Goal: Task Accomplishment & Management: Complete application form

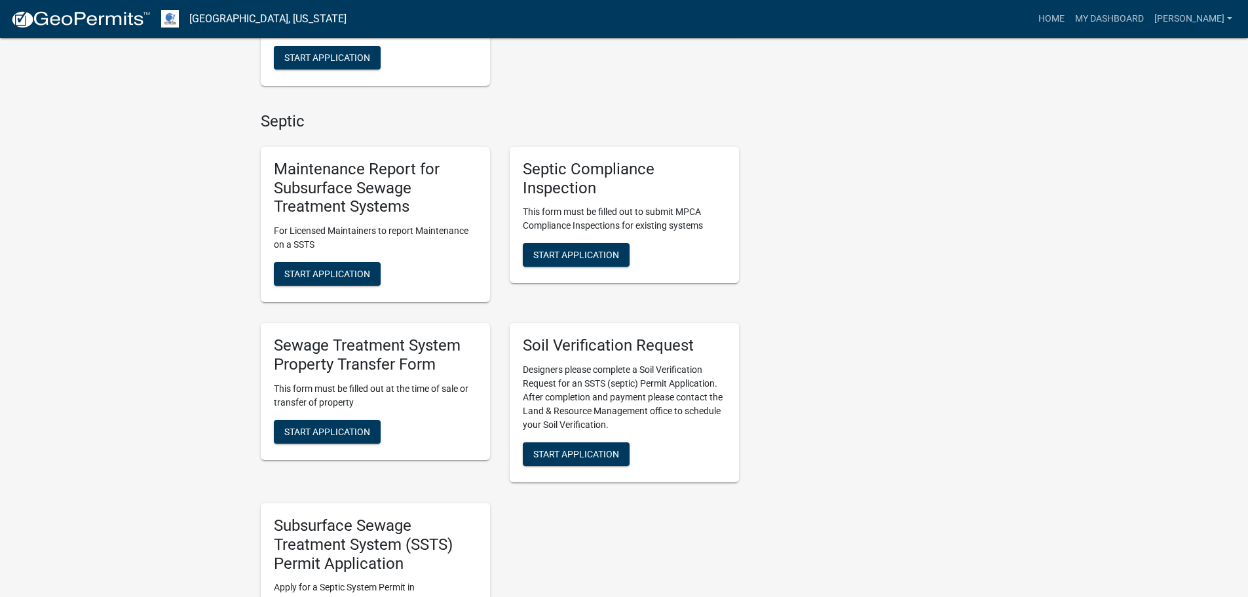
scroll to position [852, 0]
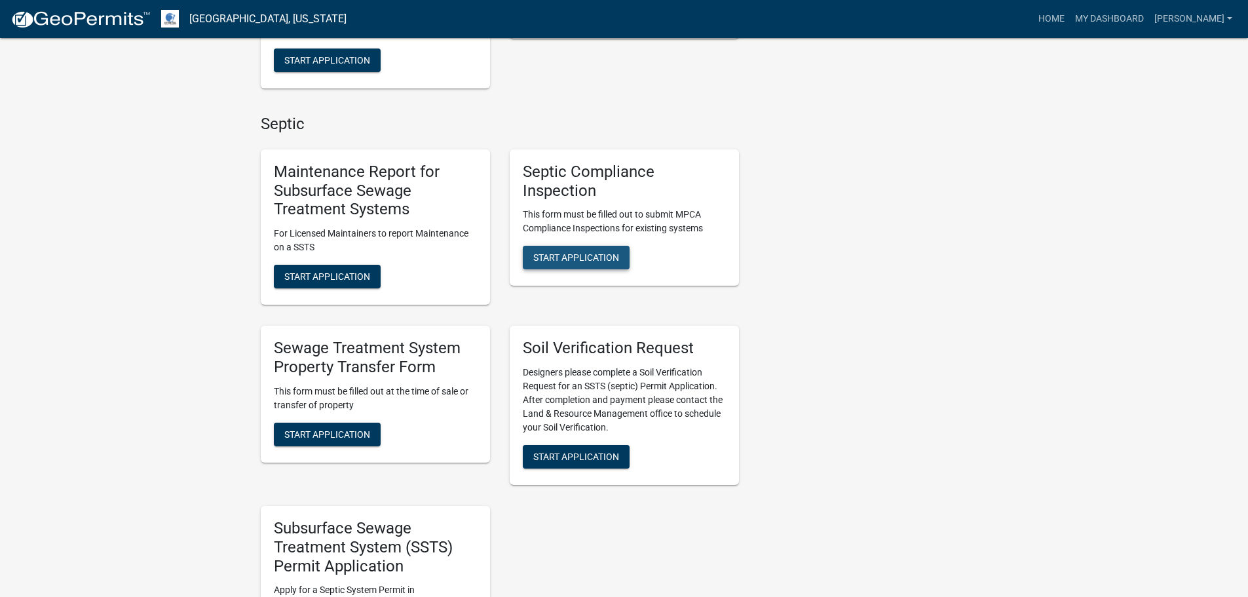
click at [573, 259] on span "Start Application" at bounding box center [576, 257] width 86 height 10
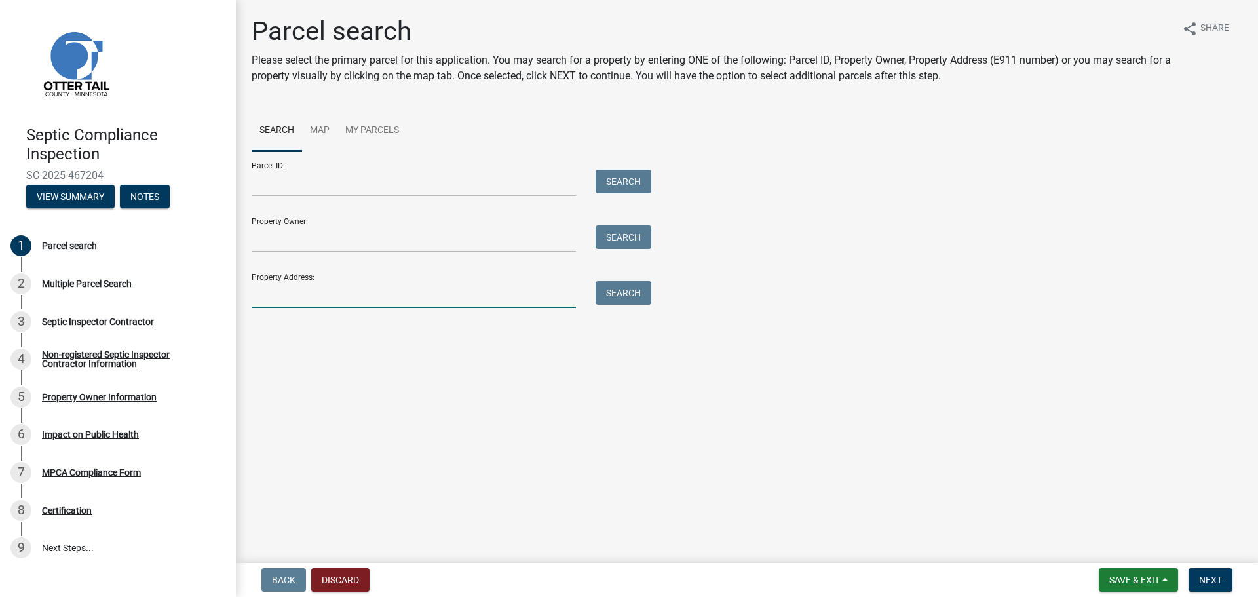
click at [274, 300] on input "Property Address:" at bounding box center [414, 294] width 324 height 27
type input "38498"
click at [619, 294] on button "Search" at bounding box center [623, 293] width 56 height 24
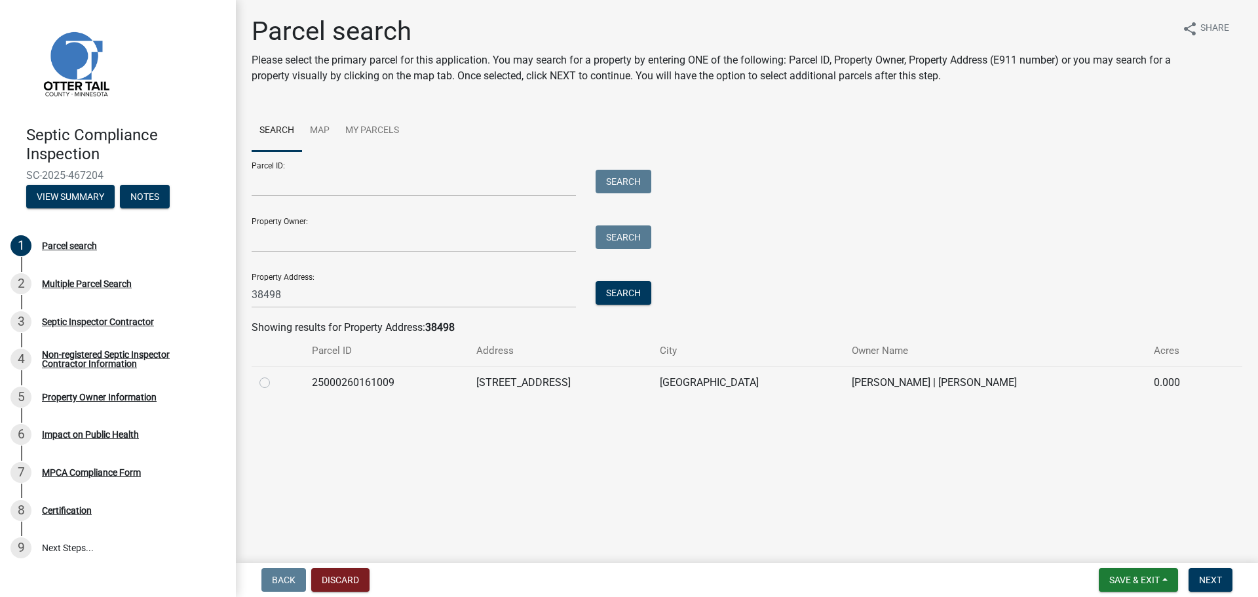
click at [275, 375] on label at bounding box center [275, 375] width 0 height 0
click at [275, 383] on input "radio" at bounding box center [279, 379] width 9 height 9
radio input "true"
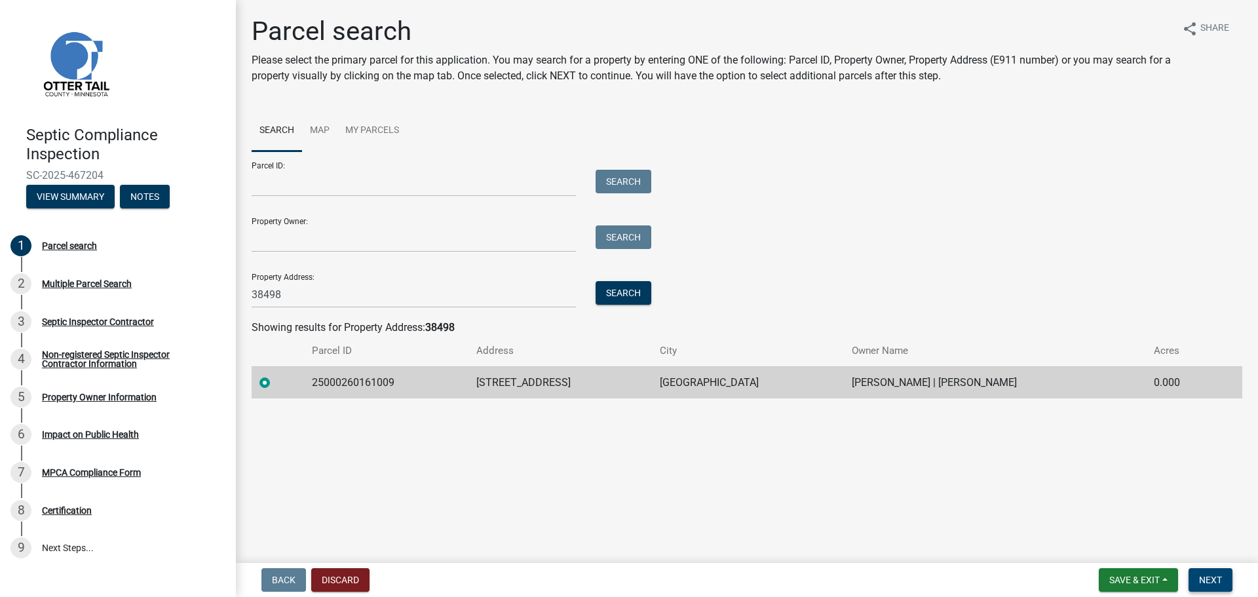
click at [1211, 582] on span "Next" at bounding box center [1210, 579] width 23 height 10
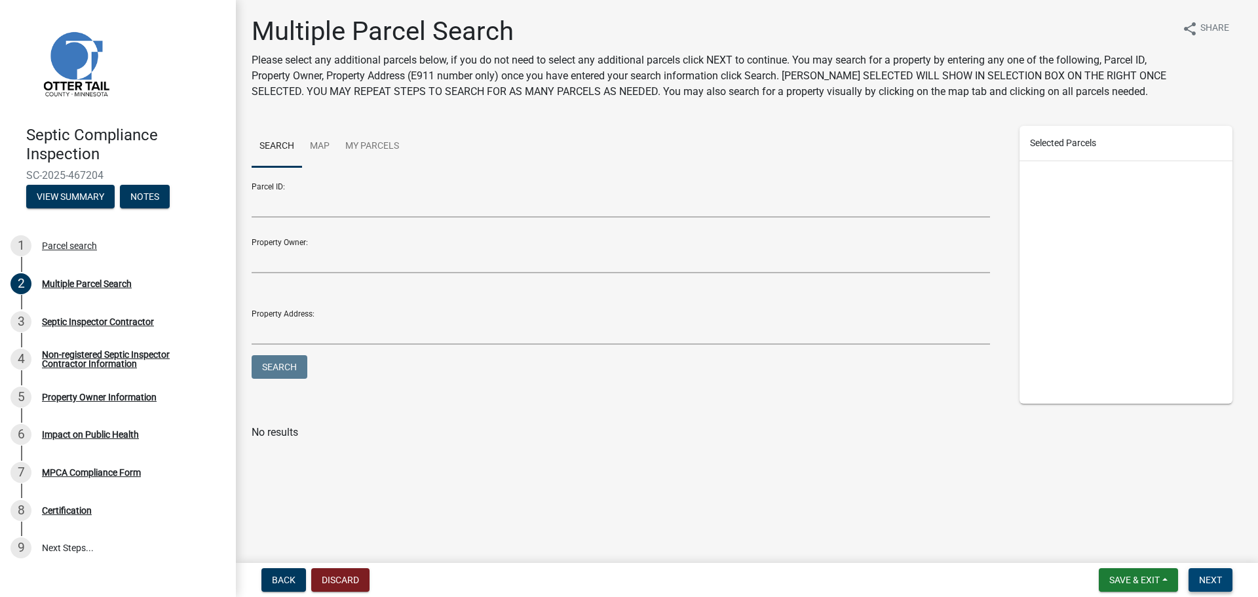
click at [1209, 580] on span "Next" at bounding box center [1210, 579] width 23 height 10
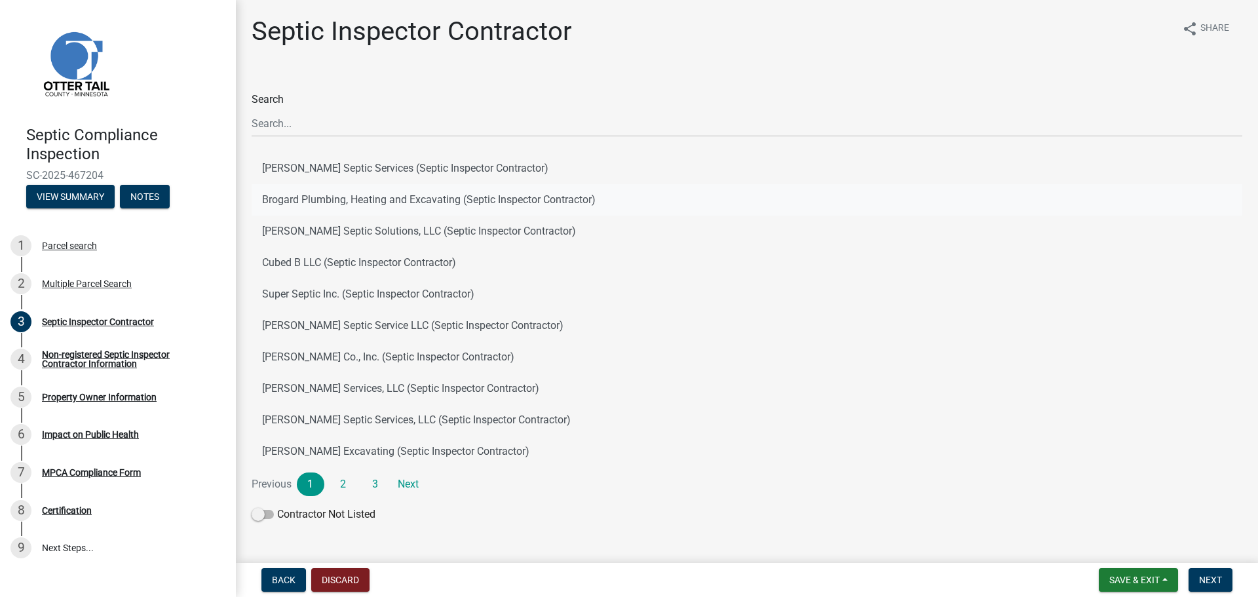
click at [523, 200] on button "Brogard Plumbing, Heating and Excavating (Septic Inspector Contractor)" at bounding box center [747, 199] width 990 height 31
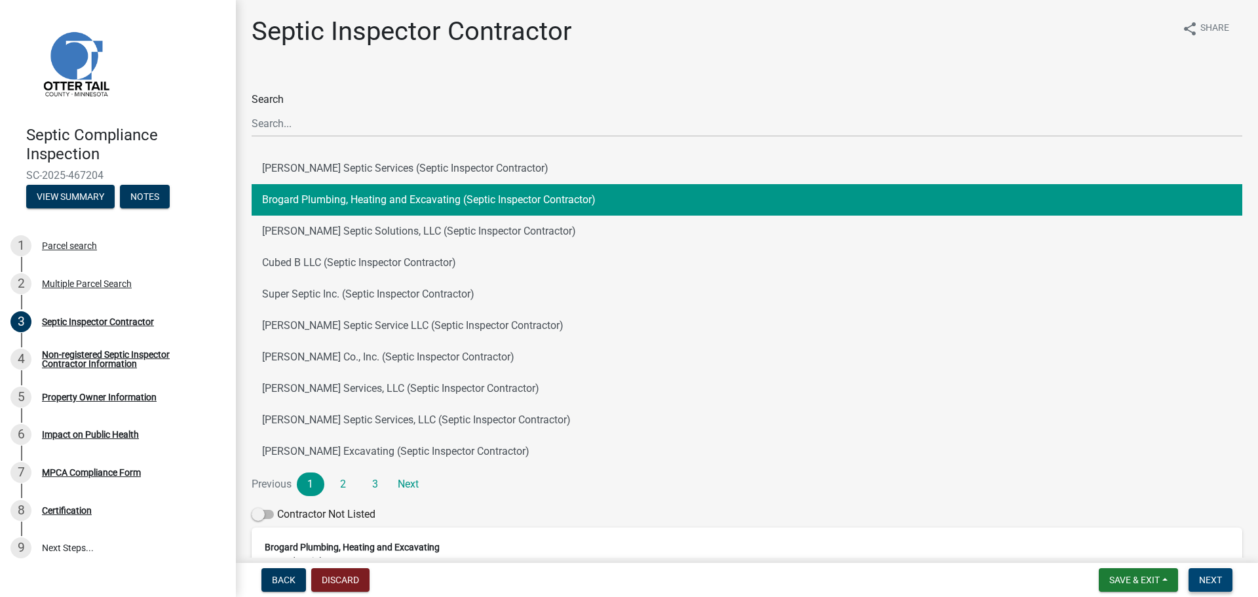
click at [1209, 580] on span "Next" at bounding box center [1210, 579] width 23 height 10
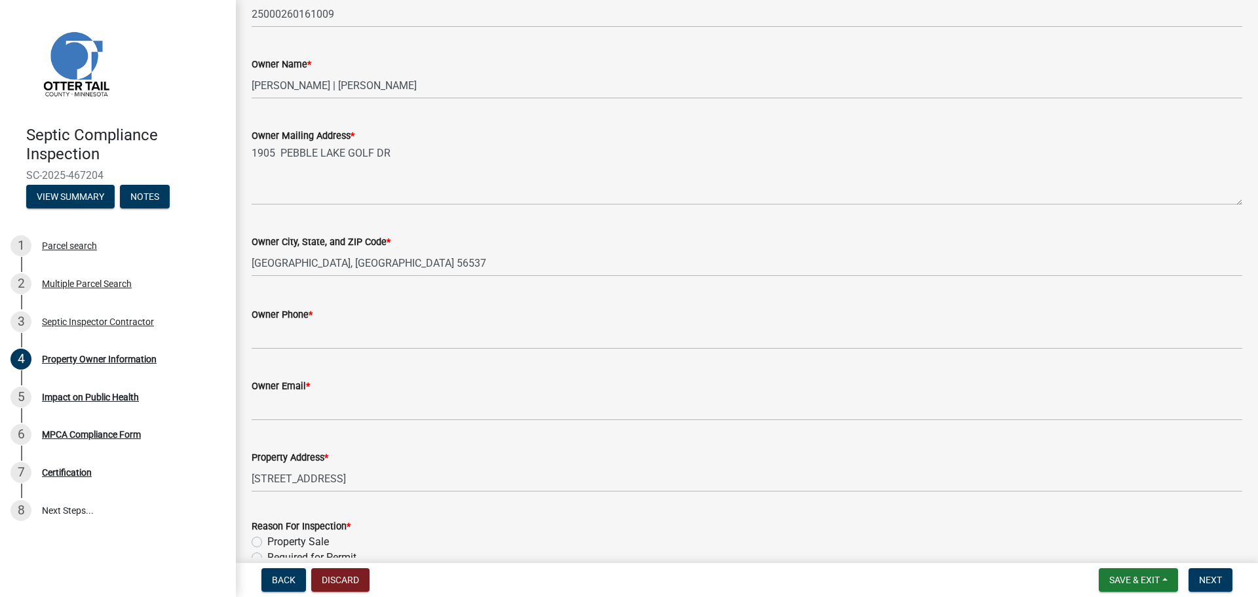
scroll to position [197, 0]
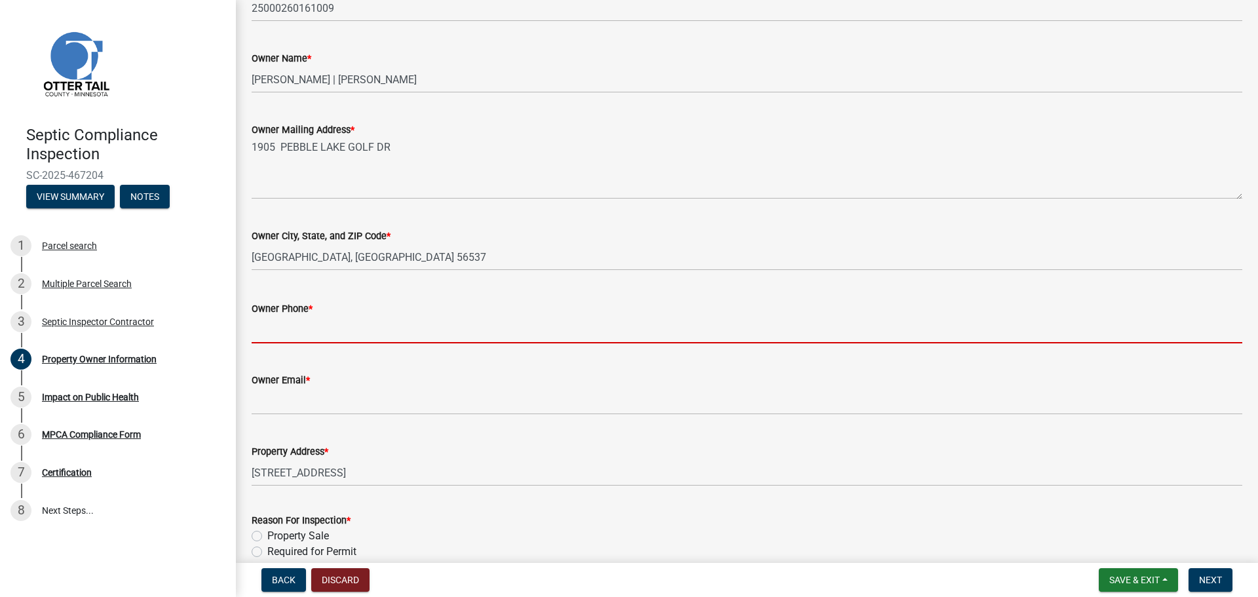
click at [269, 332] on input "Owner Phone *" at bounding box center [747, 329] width 990 height 27
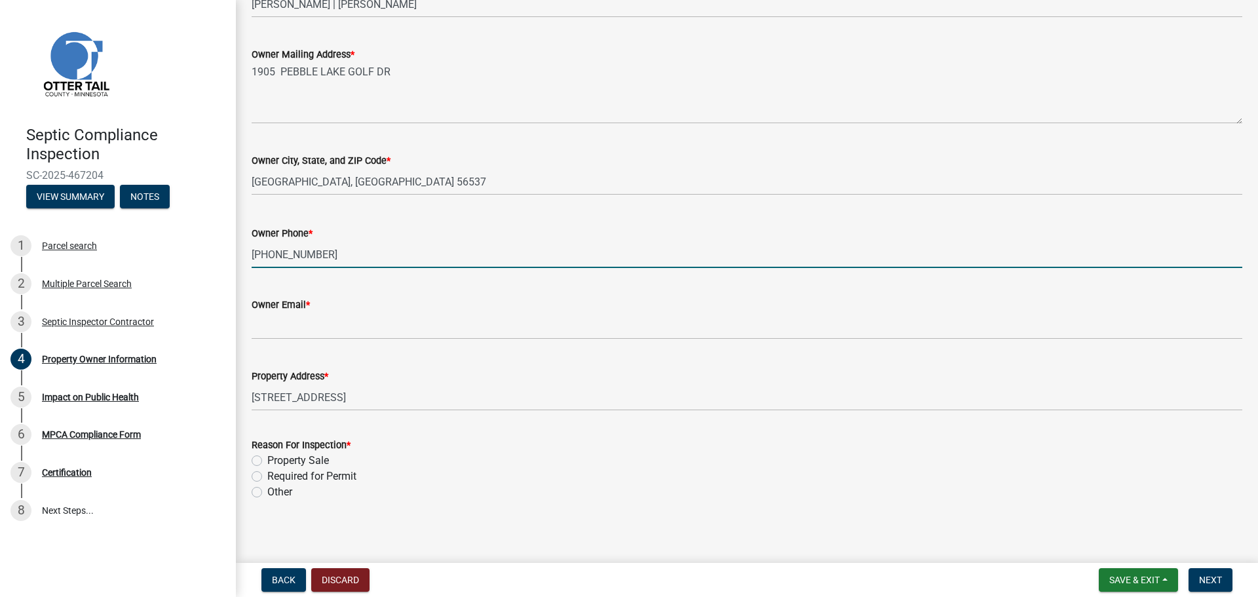
scroll to position [277, 0]
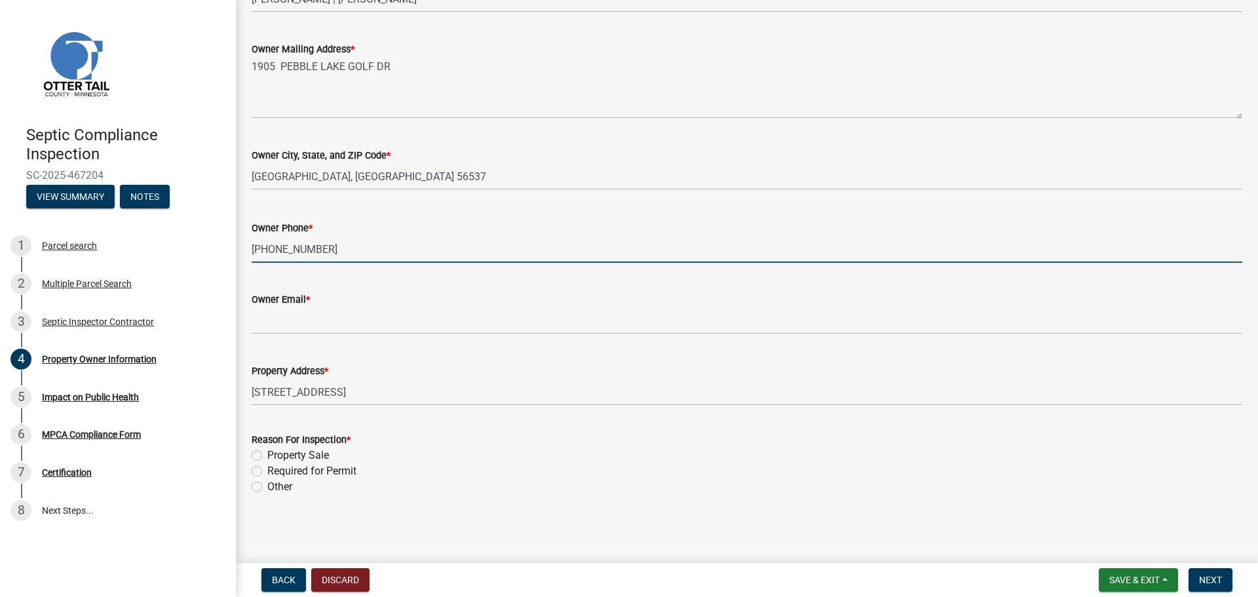
type input "[PHONE_NUMBER]"
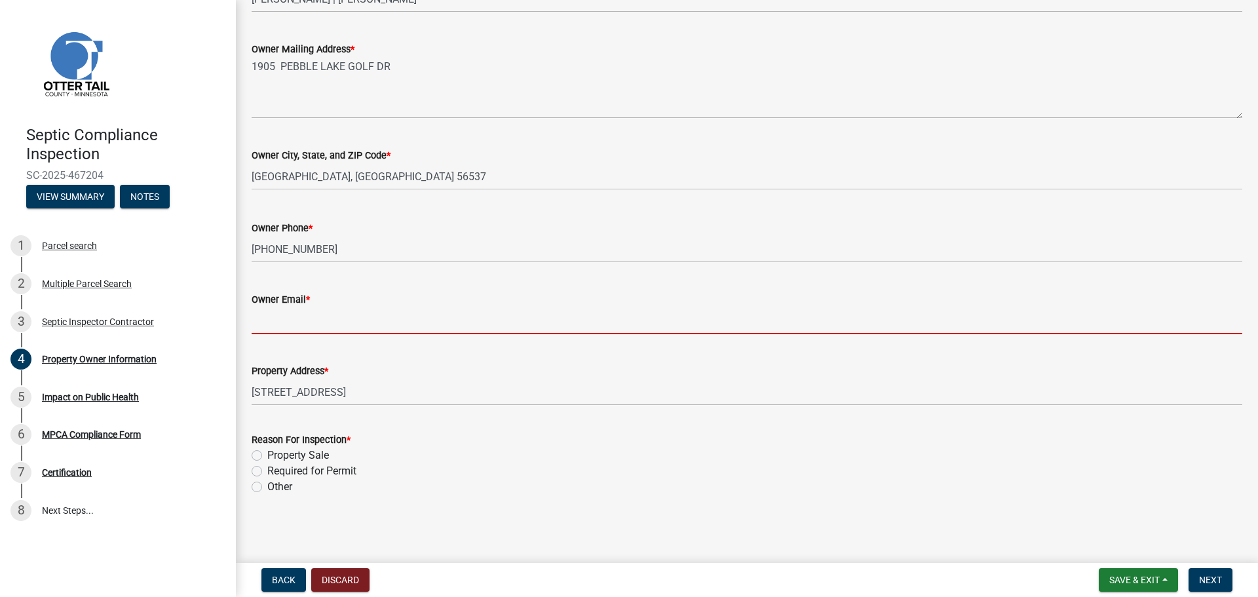
click at [288, 322] on input "Owner Email *" at bounding box center [747, 320] width 990 height 27
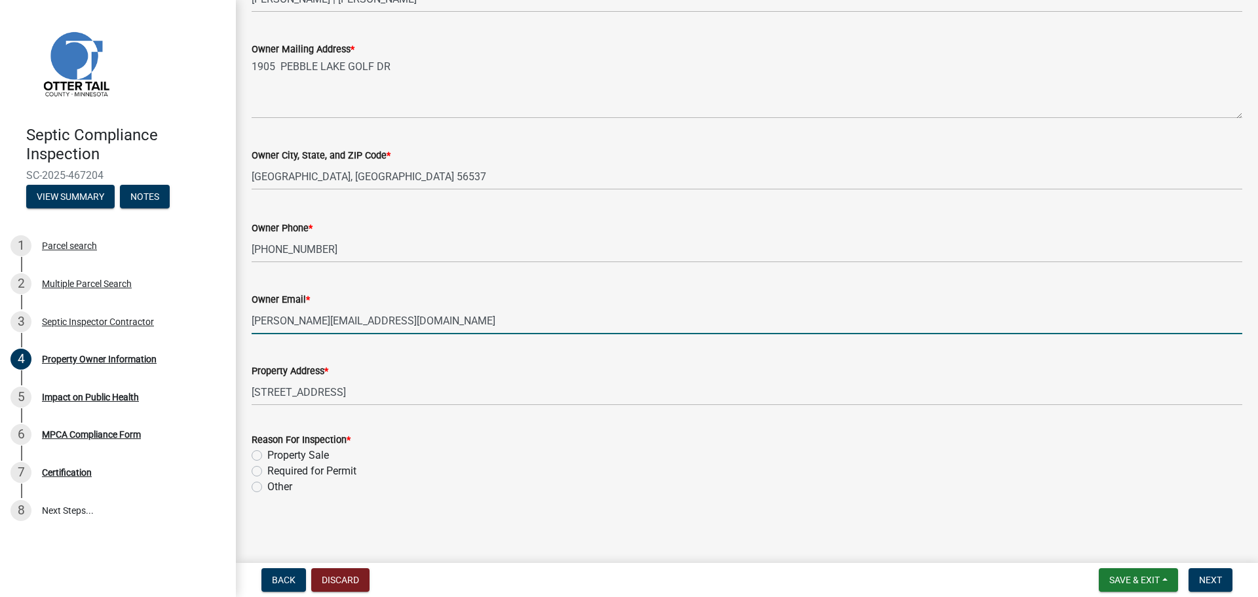
type input "[PERSON_NAME][EMAIL_ADDRESS][DOMAIN_NAME]"
click at [267, 457] on label "Property Sale" at bounding box center [298, 455] width 62 height 16
click at [267, 456] on input "Property Sale" at bounding box center [271, 451] width 9 height 9
radio input "true"
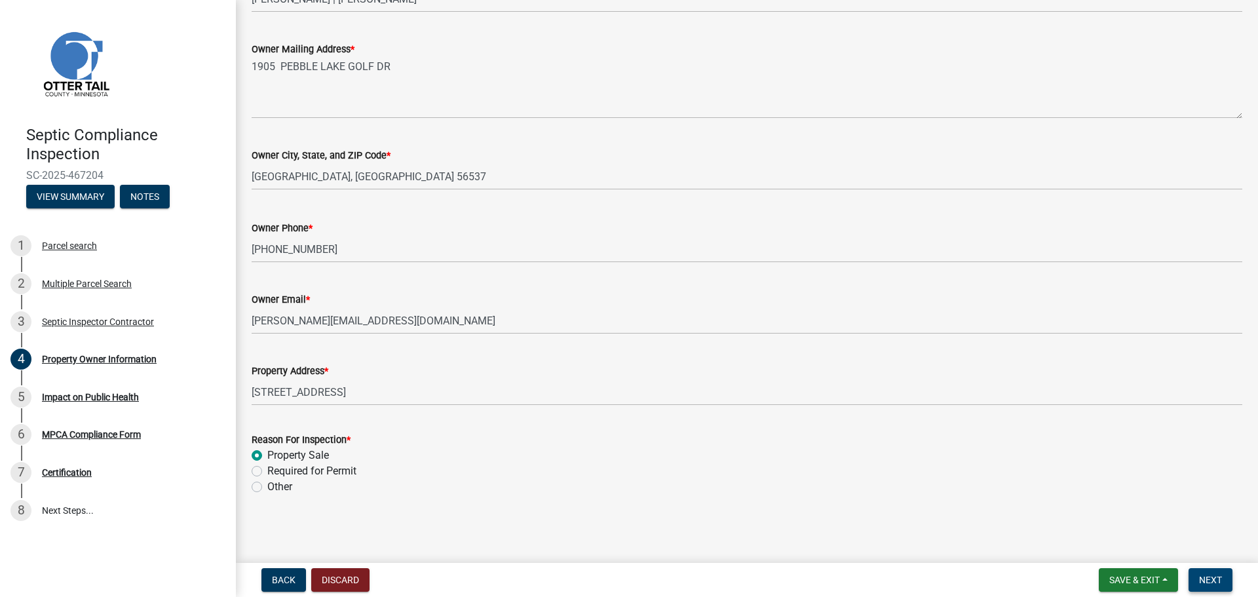
click at [1209, 579] on span "Next" at bounding box center [1210, 579] width 23 height 10
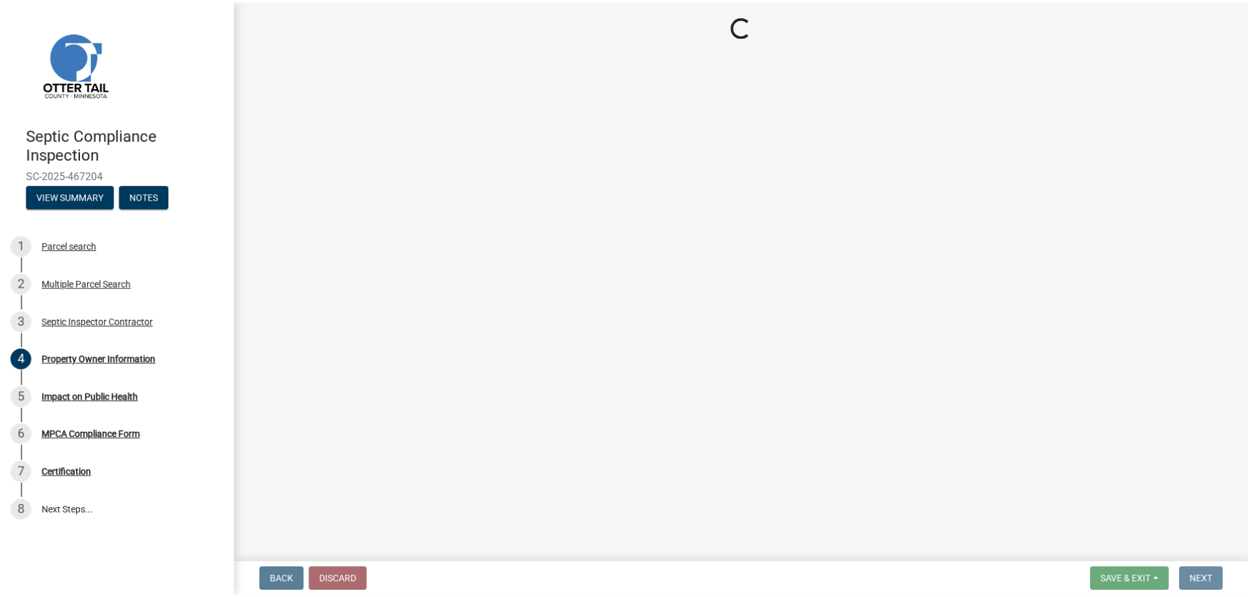
scroll to position [0, 0]
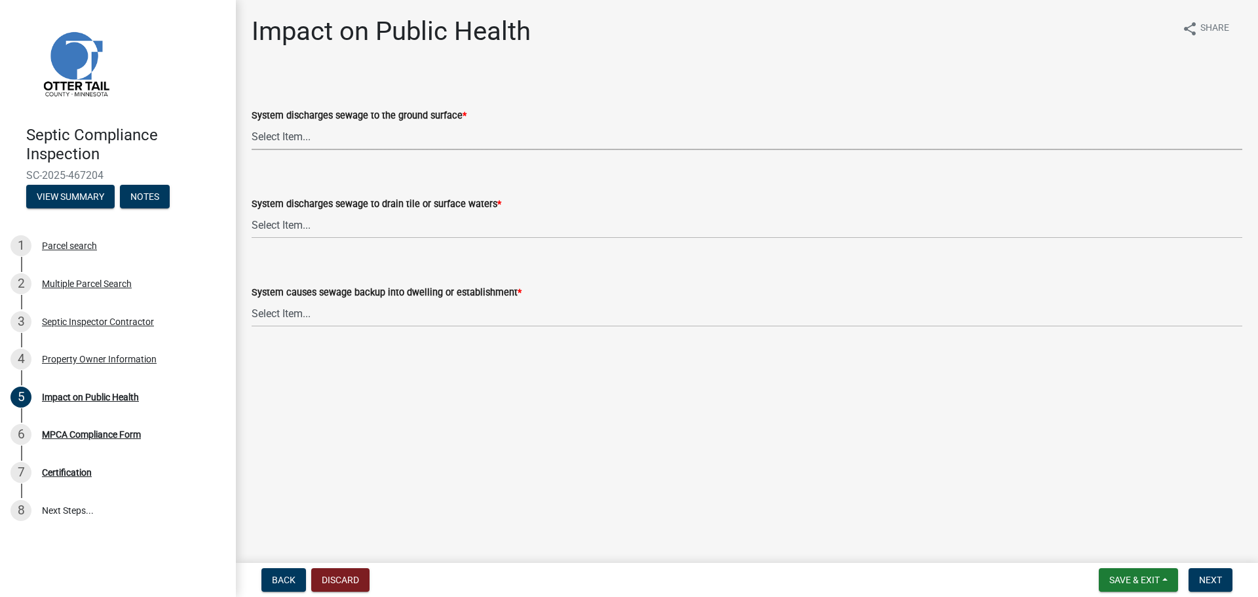
click at [295, 137] on select "Select Item... Yes No" at bounding box center [747, 136] width 990 height 27
click at [252, 123] on select "Select Item... Yes No" at bounding box center [747, 136] width 990 height 27
select select "9c5ef684-d0d4-4879-ab12-905ddbd81a72"
click at [297, 223] on select "Select Item... Yes No" at bounding box center [747, 225] width 990 height 27
click at [252, 212] on select "Select Item... Yes No" at bounding box center [747, 225] width 990 height 27
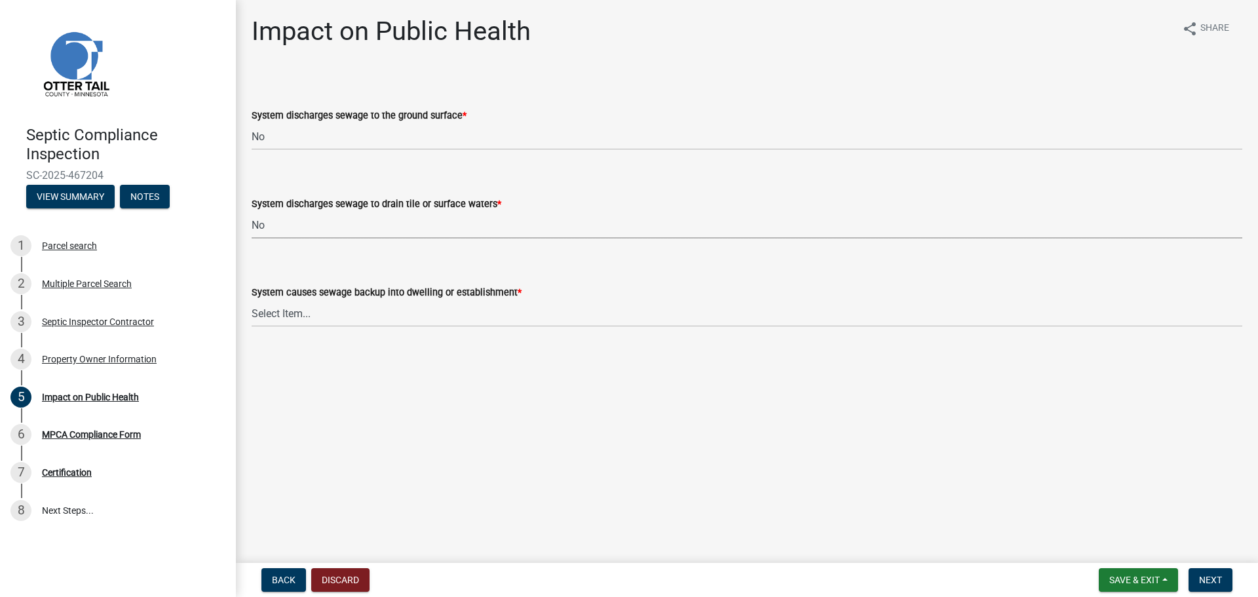
select select "7d491a2b-e9f0-4952-b474-53ca749b22af"
click at [298, 315] on select "Select Item... Yes No" at bounding box center [747, 313] width 990 height 27
click at [252, 300] on select "Select Item... Yes No" at bounding box center [747, 313] width 990 height 27
select select "6e07b46b-a403-4f3e-b4fc-218acc732c01"
click at [1207, 582] on span "Next" at bounding box center [1210, 579] width 23 height 10
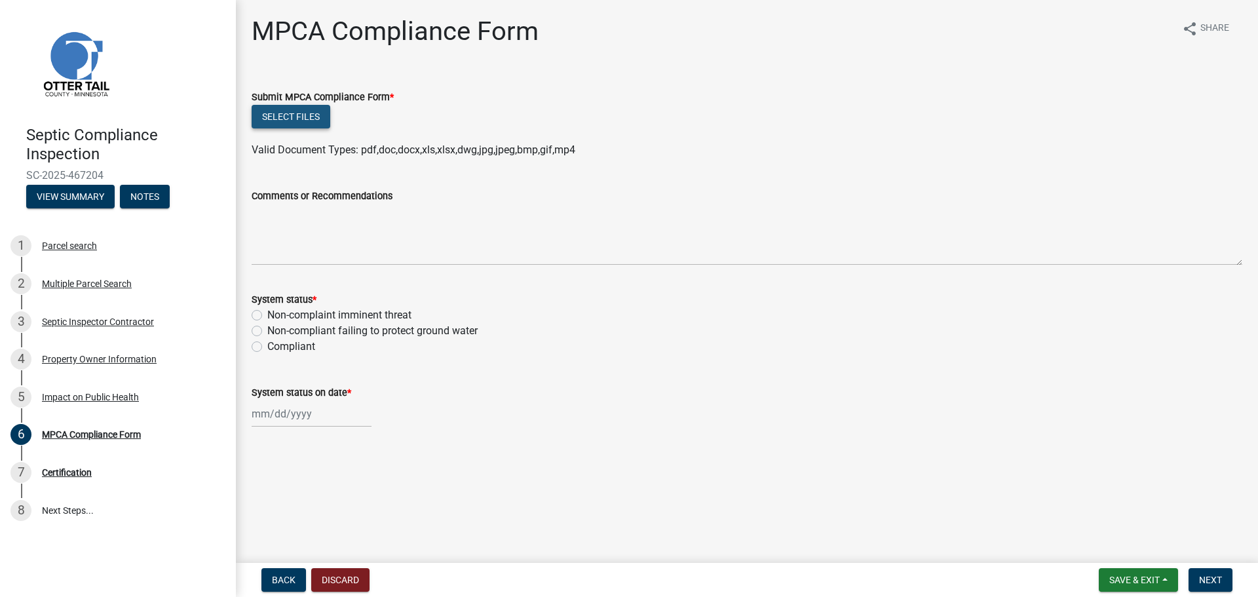
click at [296, 118] on button "Select files" at bounding box center [291, 117] width 79 height 24
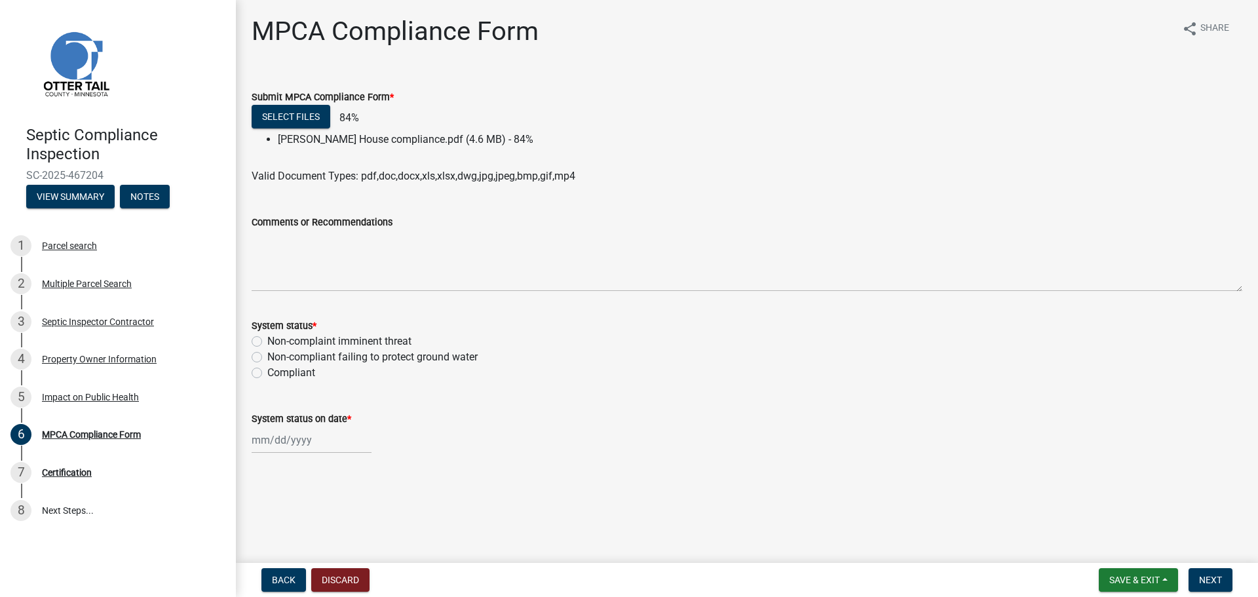
click at [267, 375] on label "Compliant" at bounding box center [291, 373] width 48 height 16
click at [267, 373] on input "Compliant" at bounding box center [271, 369] width 9 height 9
radio input "true"
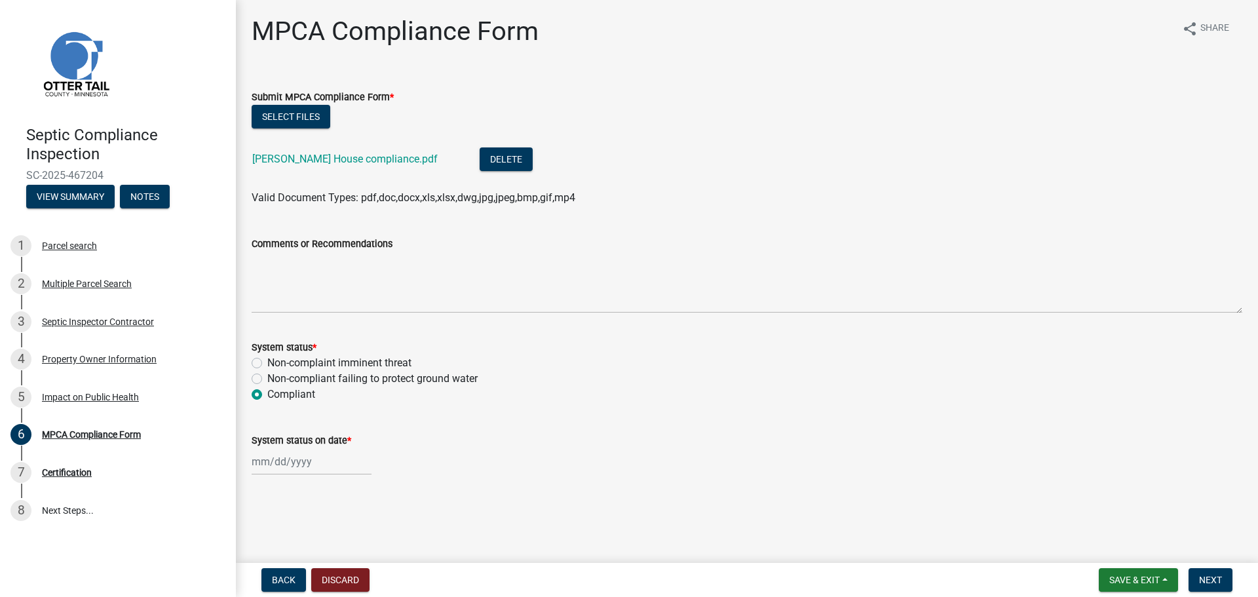
click at [293, 466] on div at bounding box center [312, 461] width 120 height 27
select select "8"
select select "2025"
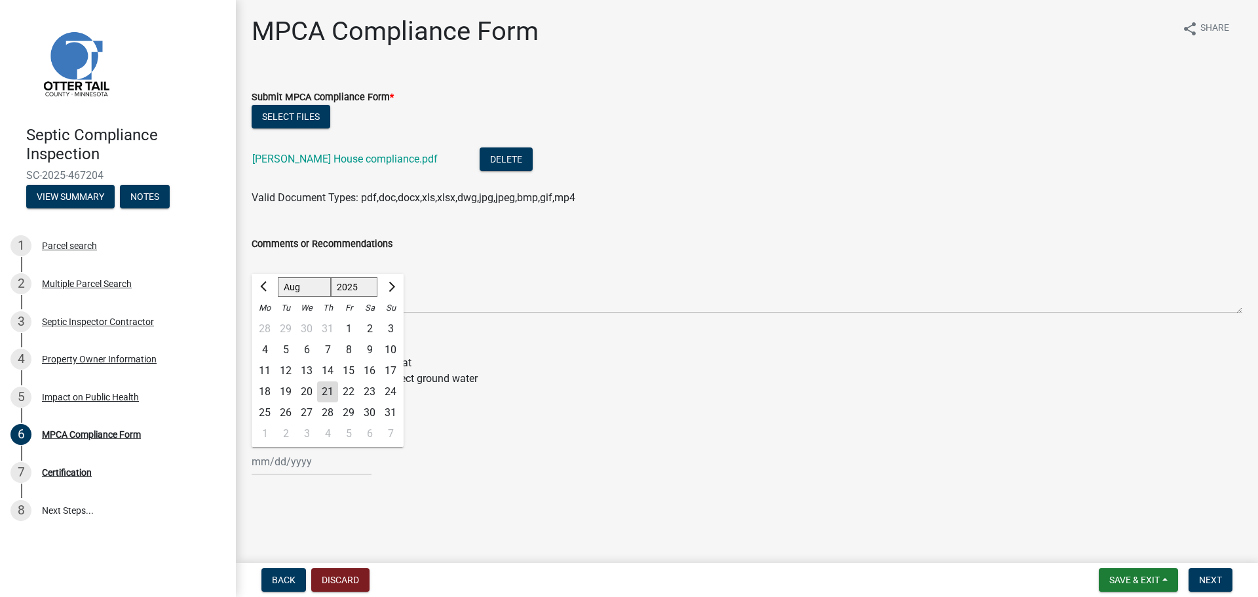
click at [329, 391] on div "21" at bounding box center [327, 391] width 21 height 21
type input "[DATE]"
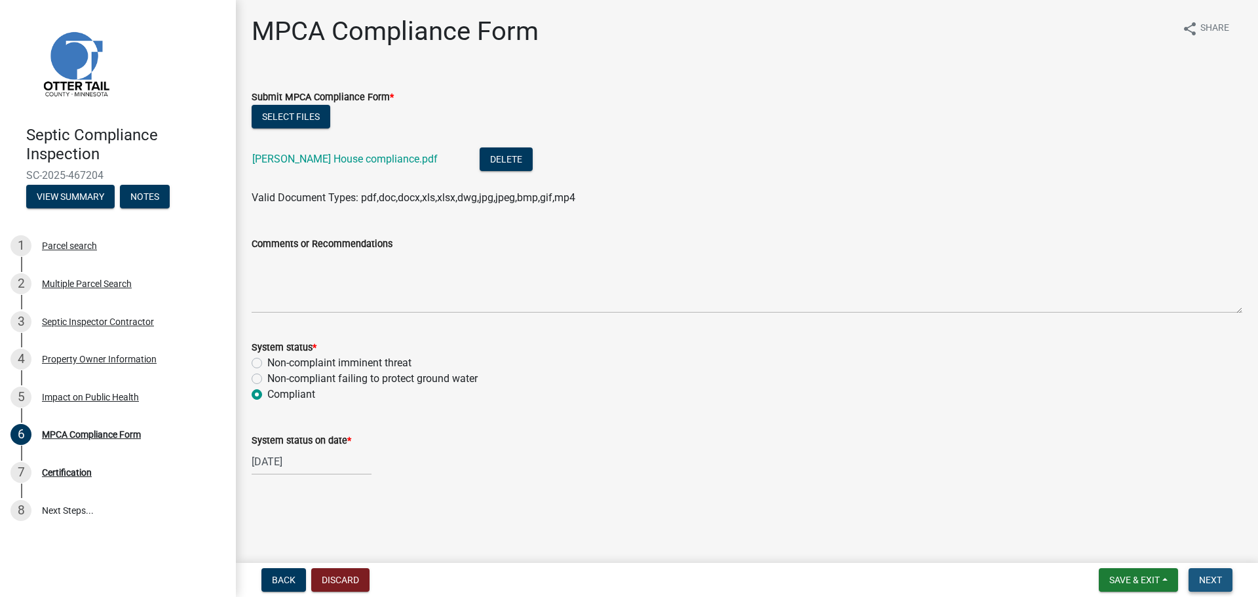
click at [1209, 580] on span "Next" at bounding box center [1210, 579] width 23 height 10
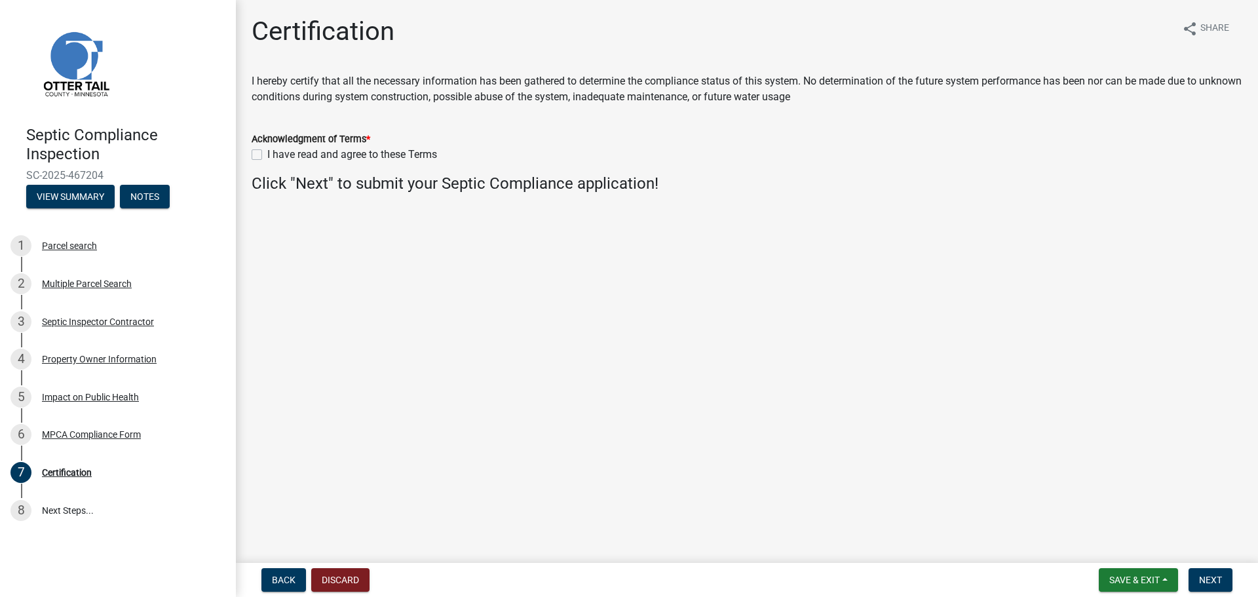
click at [267, 157] on label "I have read and agree to these Terms" at bounding box center [352, 155] width 170 height 16
click at [267, 155] on input "I have read and agree to these Terms" at bounding box center [271, 151] width 9 height 9
checkbox input "true"
click at [1208, 581] on span "Next" at bounding box center [1210, 579] width 23 height 10
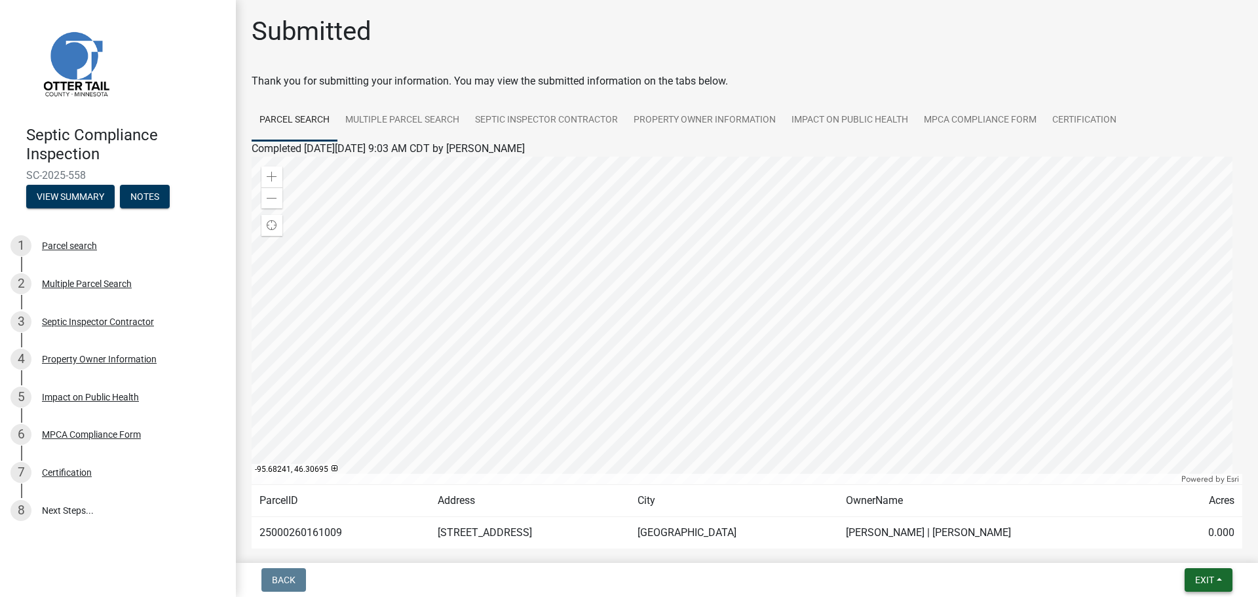
click at [1201, 580] on span "Exit" at bounding box center [1204, 579] width 19 height 10
click at [1155, 548] on button "Save & Exit" at bounding box center [1179, 545] width 105 height 31
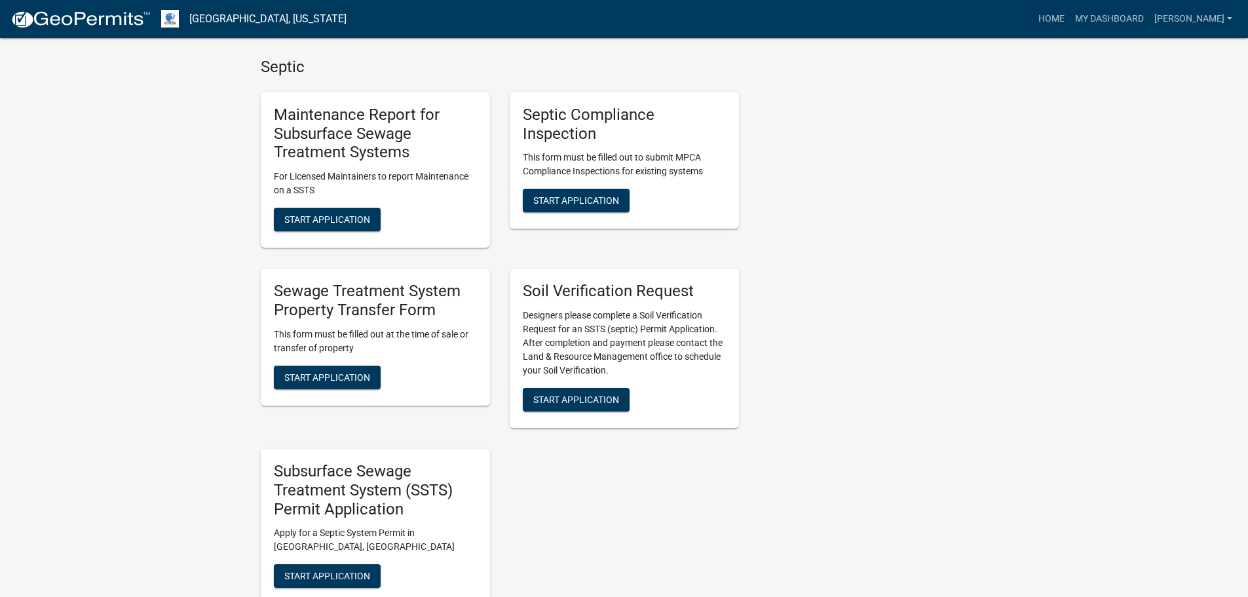
scroll to position [852, 0]
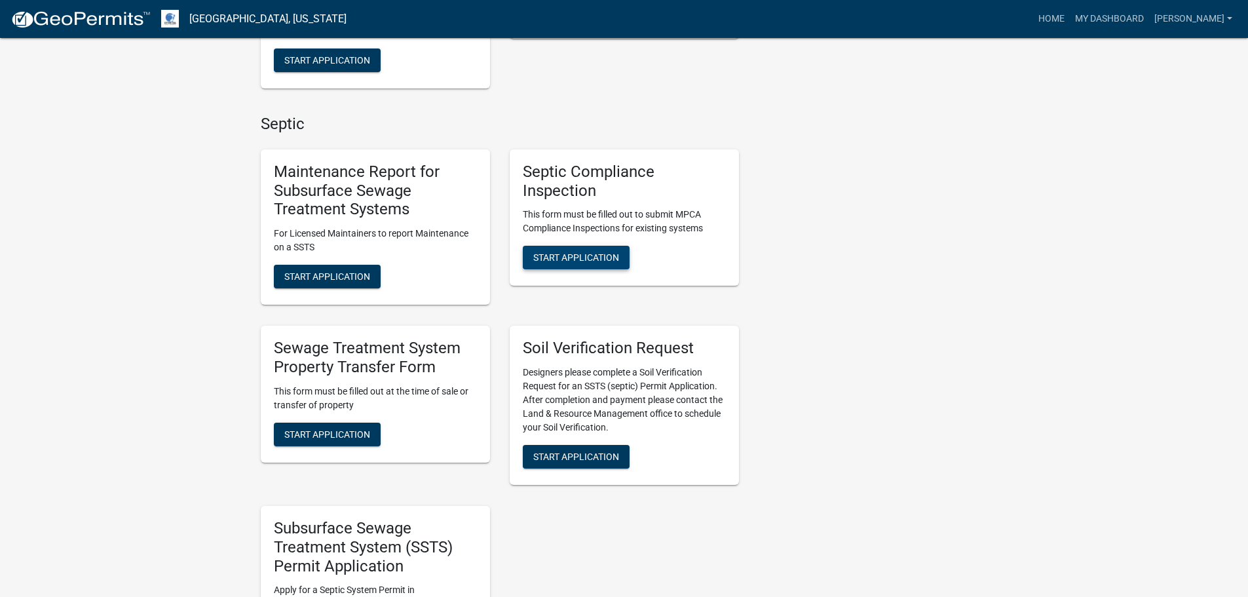
click at [591, 259] on span "Start Application" at bounding box center [576, 257] width 86 height 10
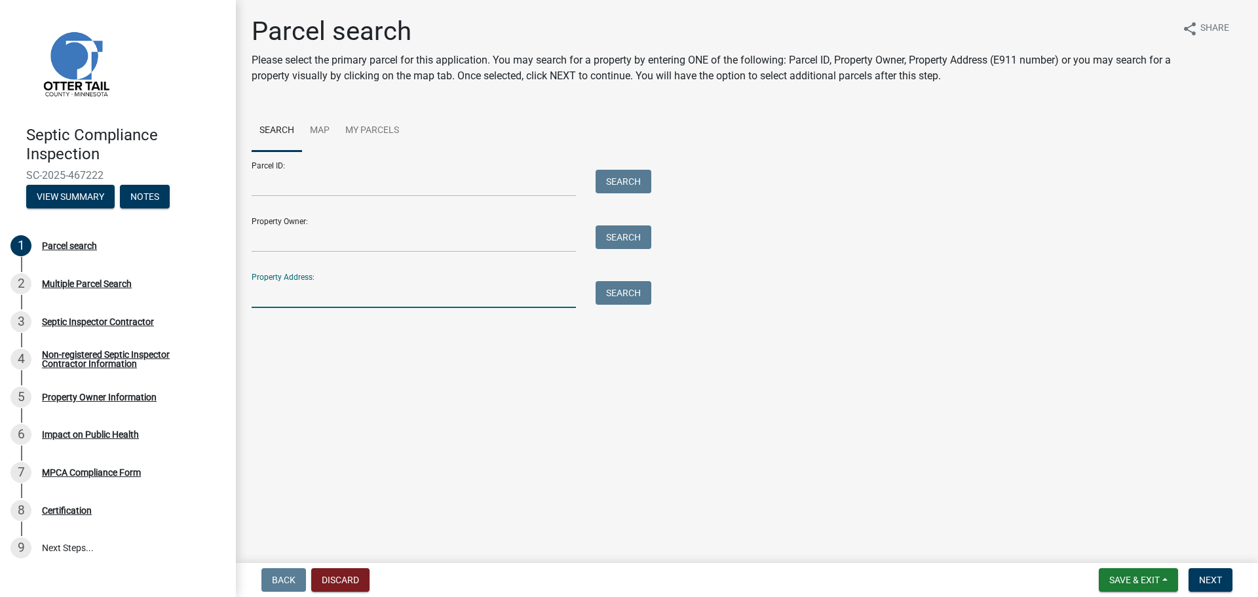
click at [272, 293] on input "Property Address:" at bounding box center [414, 294] width 324 height 27
type input "38493"
click at [624, 298] on button "Search" at bounding box center [623, 293] width 56 height 24
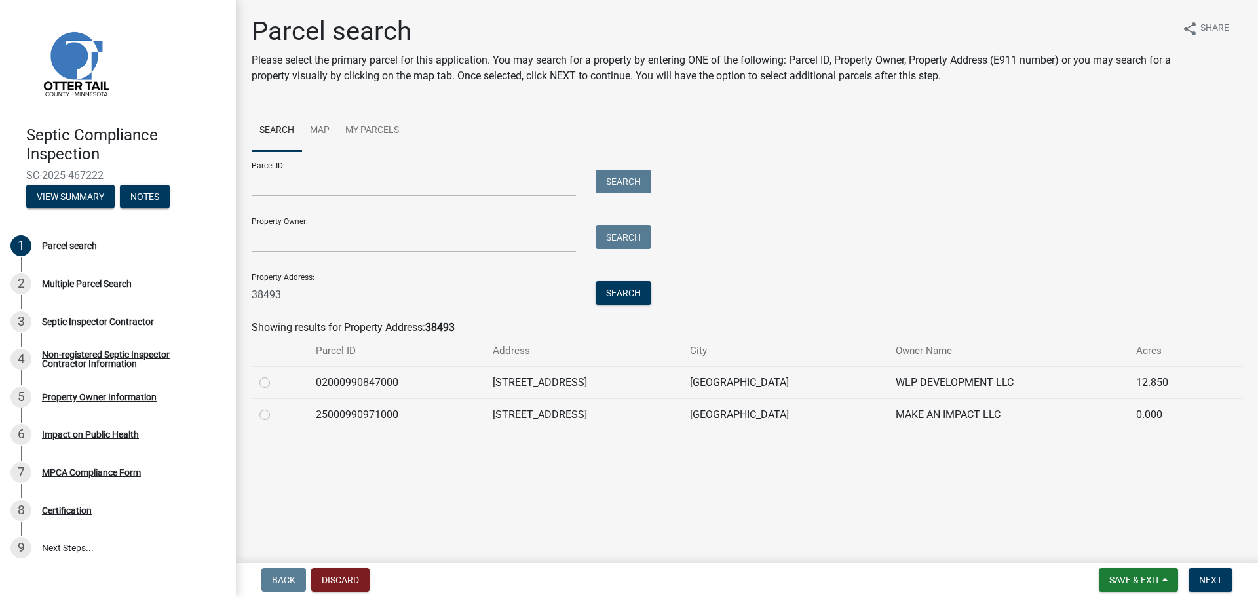
click at [275, 407] on label at bounding box center [275, 407] width 0 height 0
click at [275, 415] on input "radio" at bounding box center [279, 411] width 9 height 9
radio input "true"
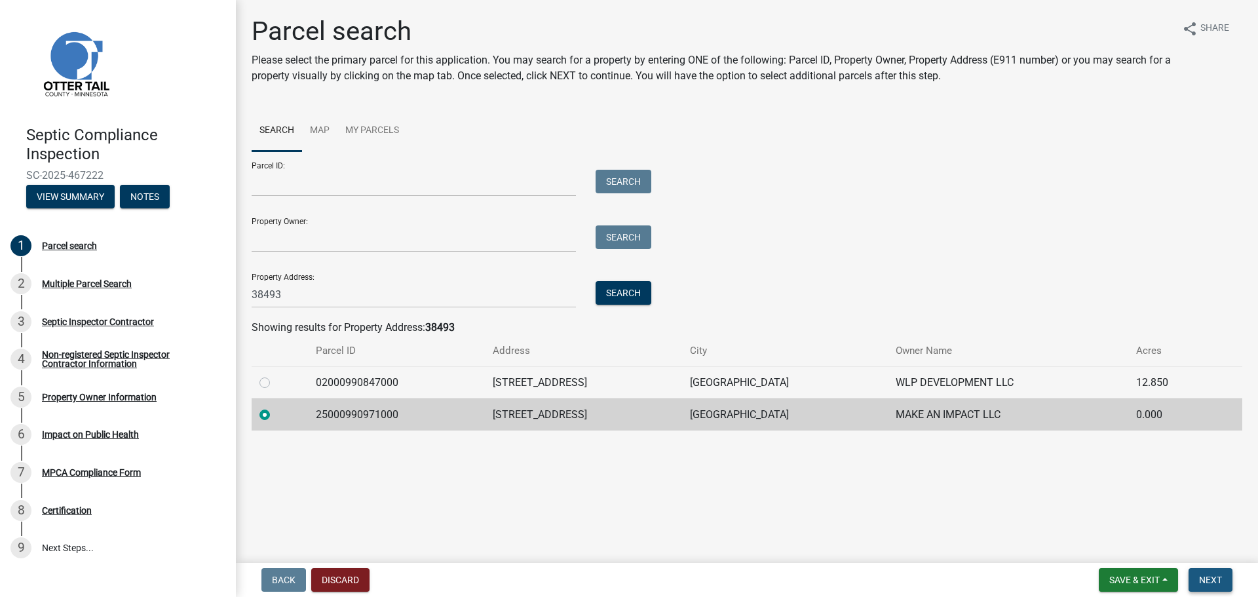
click at [1209, 583] on span "Next" at bounding box center [1210, 579] width 23 height 10
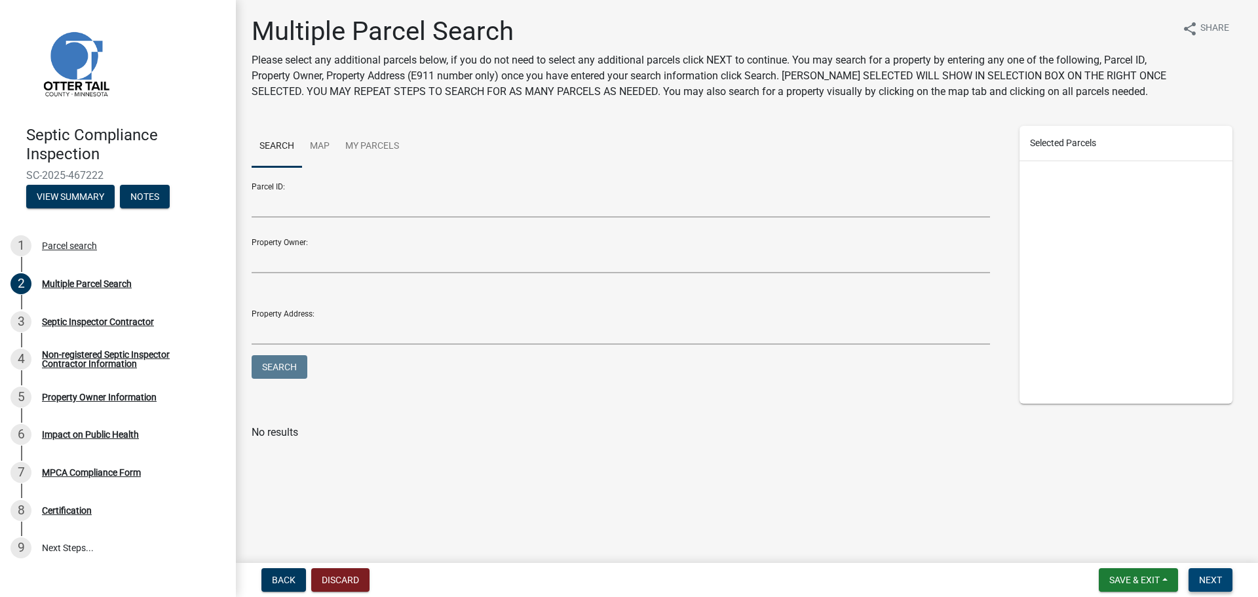
click at [1211, 582] on span "Next" at bounding box center [1210, 579] width 23 height 10
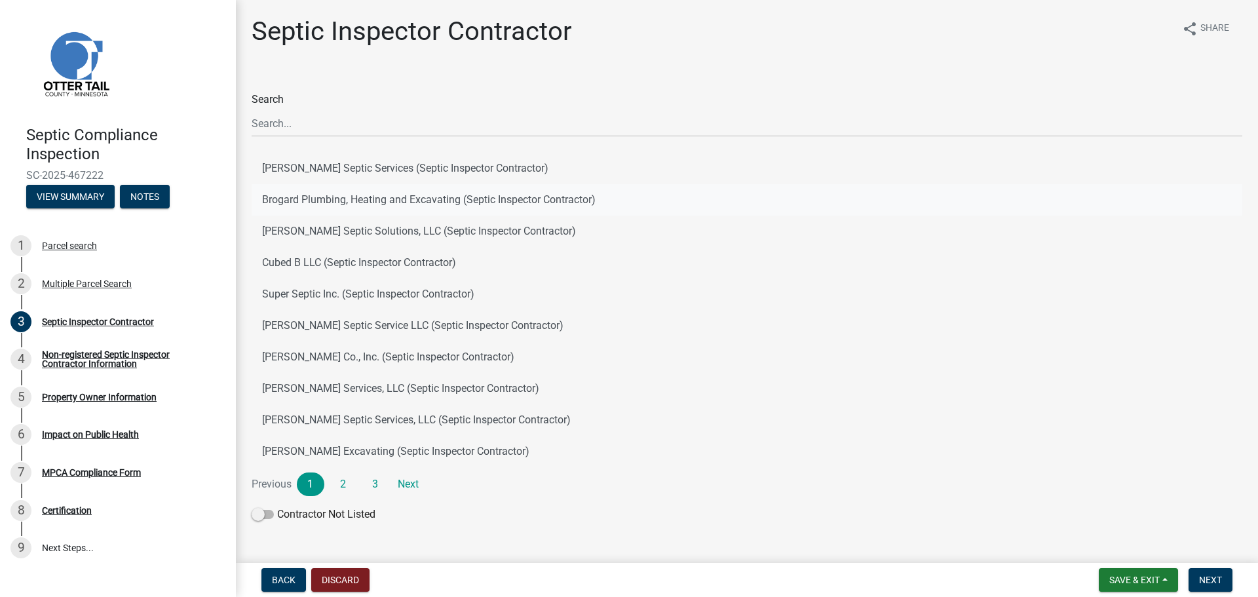
click at [470, 198] on button "Brogard Plumbing, Heating and Excavating (Septic Inspector Contractor)" at bounding box center [747, 199] width 990 height 31
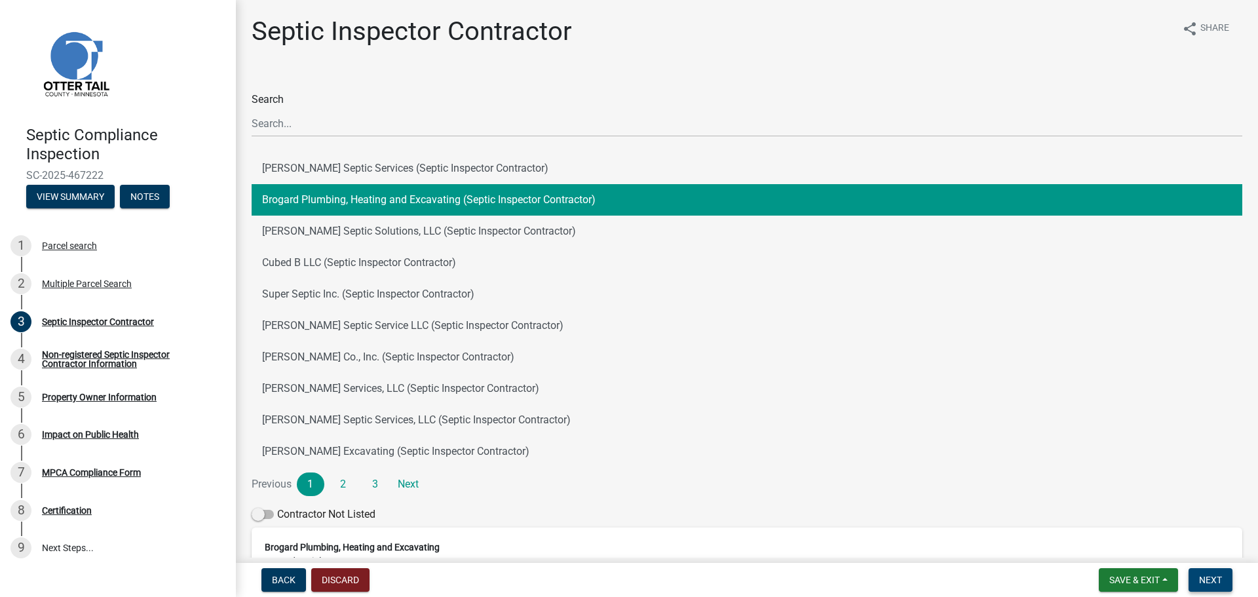
click at [1205, 582] on span "Next" at bounding box center [1210, 579] width 23 height 10
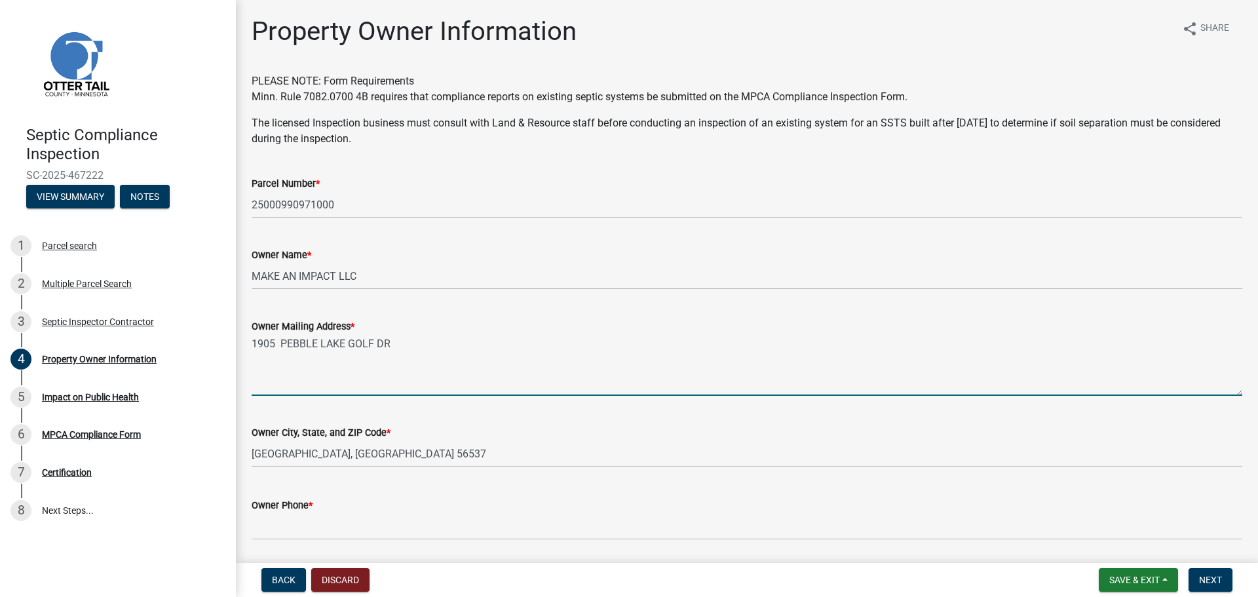
click at [286, 381] on textarea "1905 PEBBLE LAKE GOLF DR" at bounding box center [747, 365] width 990 height 62
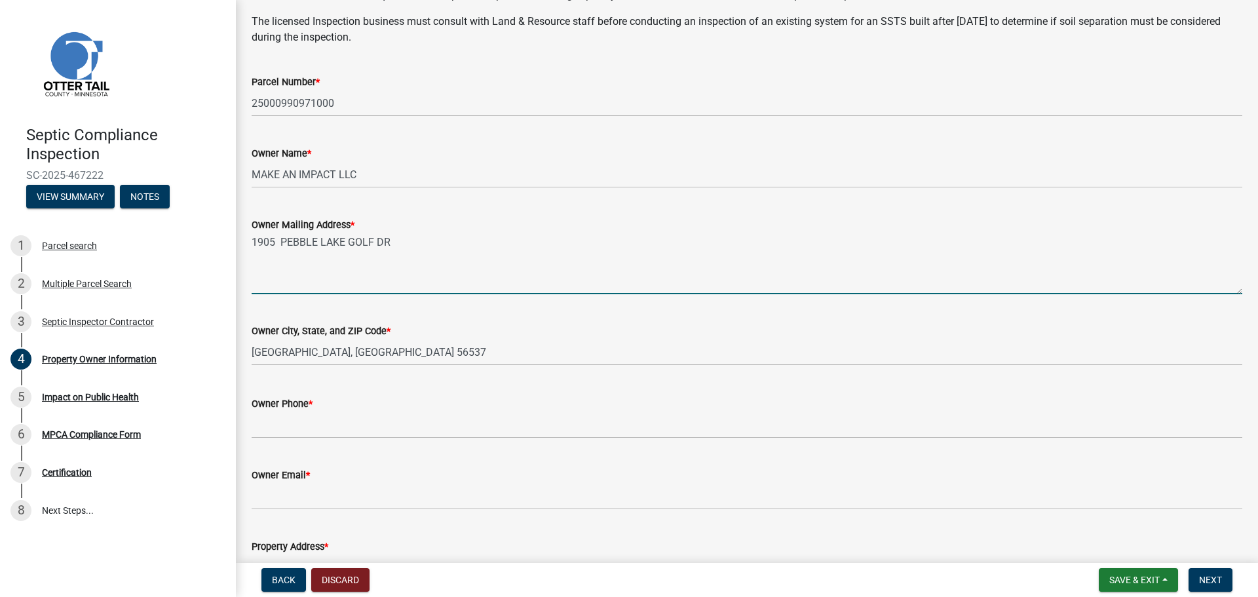
scroll to position [197, 0]
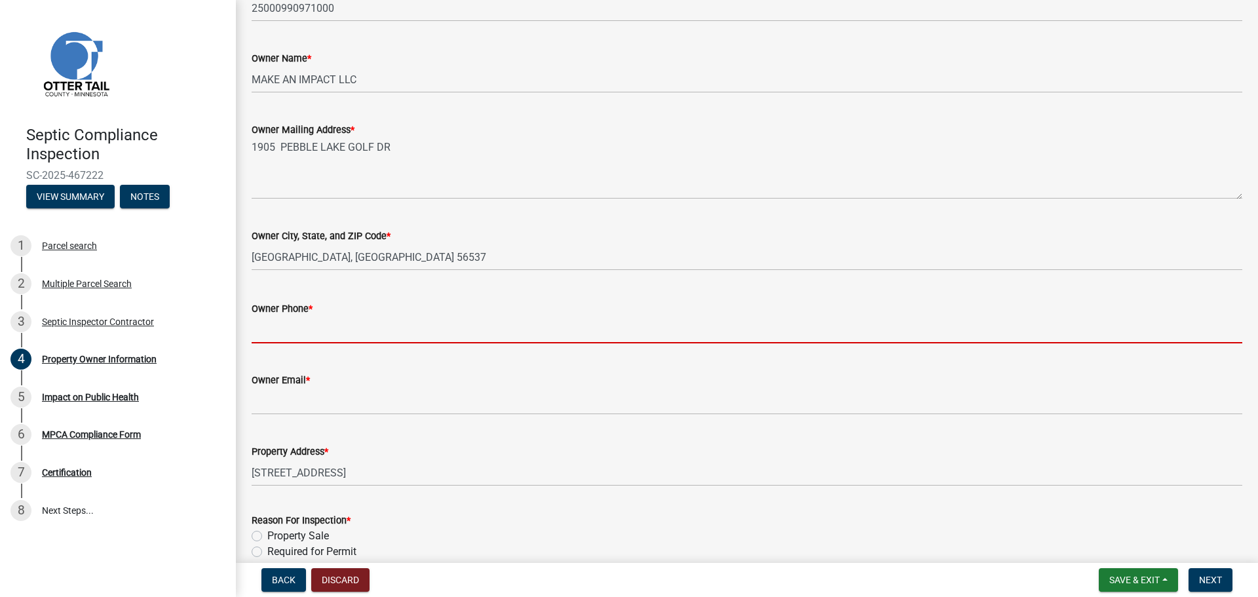
click at [290, 334] on input "Owner Phone *" at bounding box center [747, 329] width 990 height 27
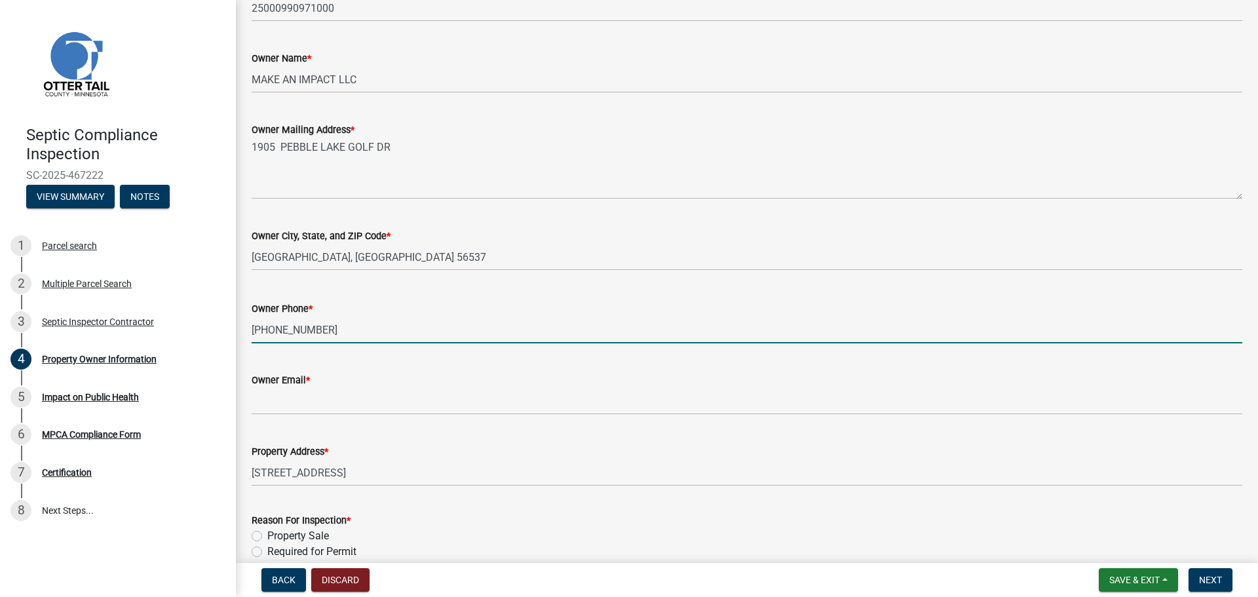
type input "[PHONE_NUMBER]"
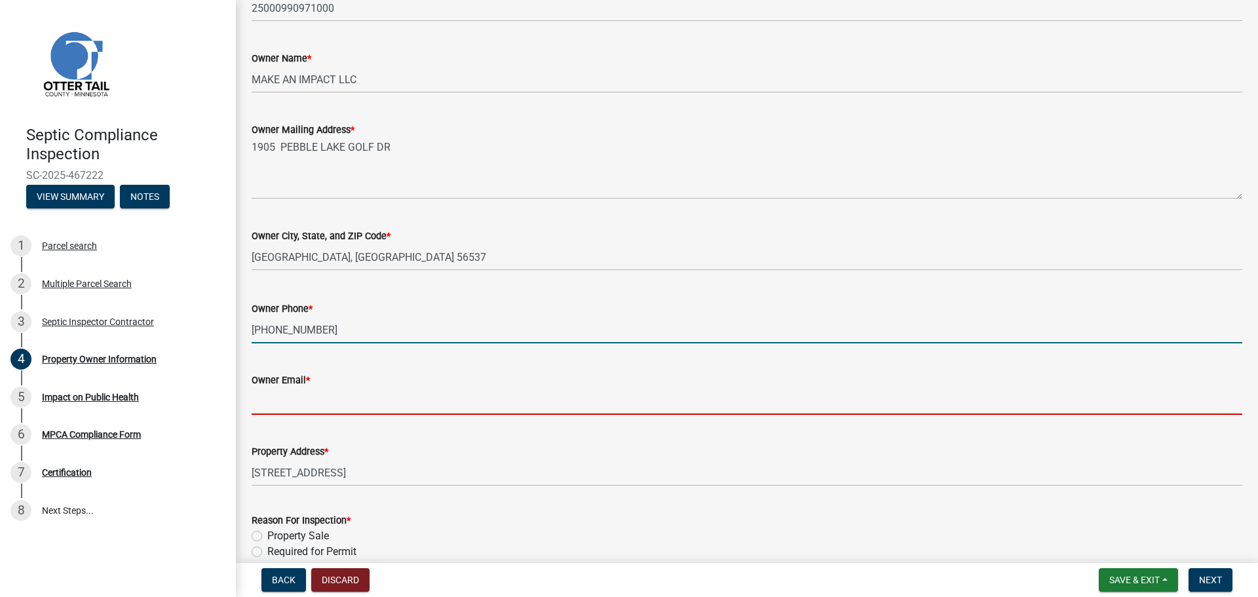
click at [266, 405] on input "Owner Email *" at bounding box center [747, 401] width 990 height 27
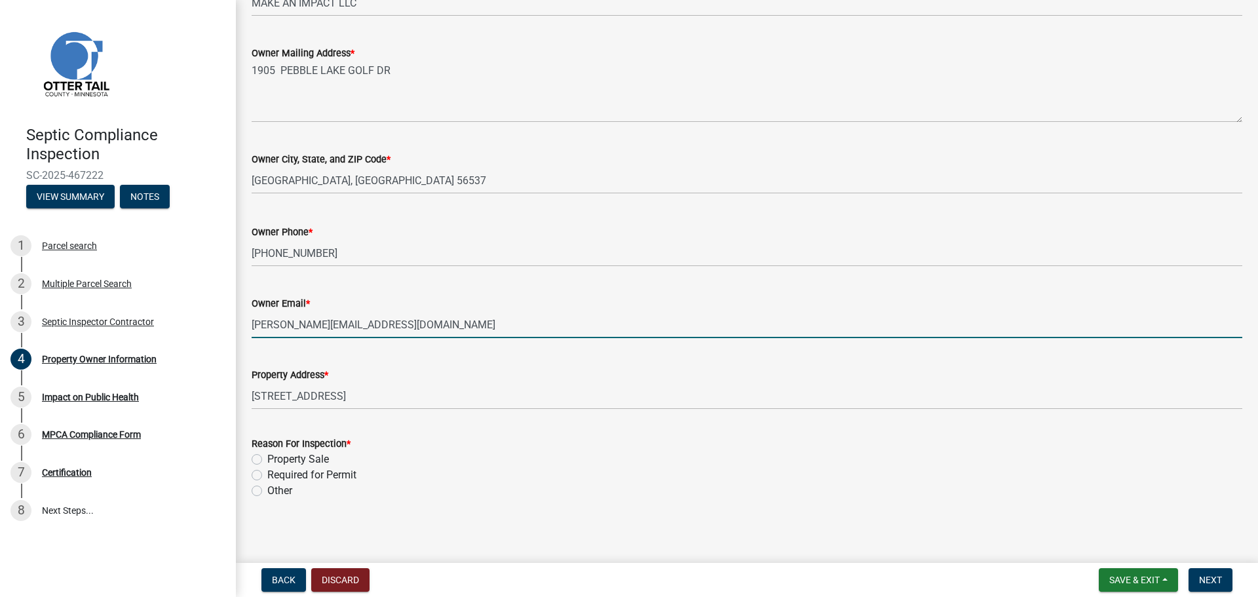
scroll to position [277, 0]
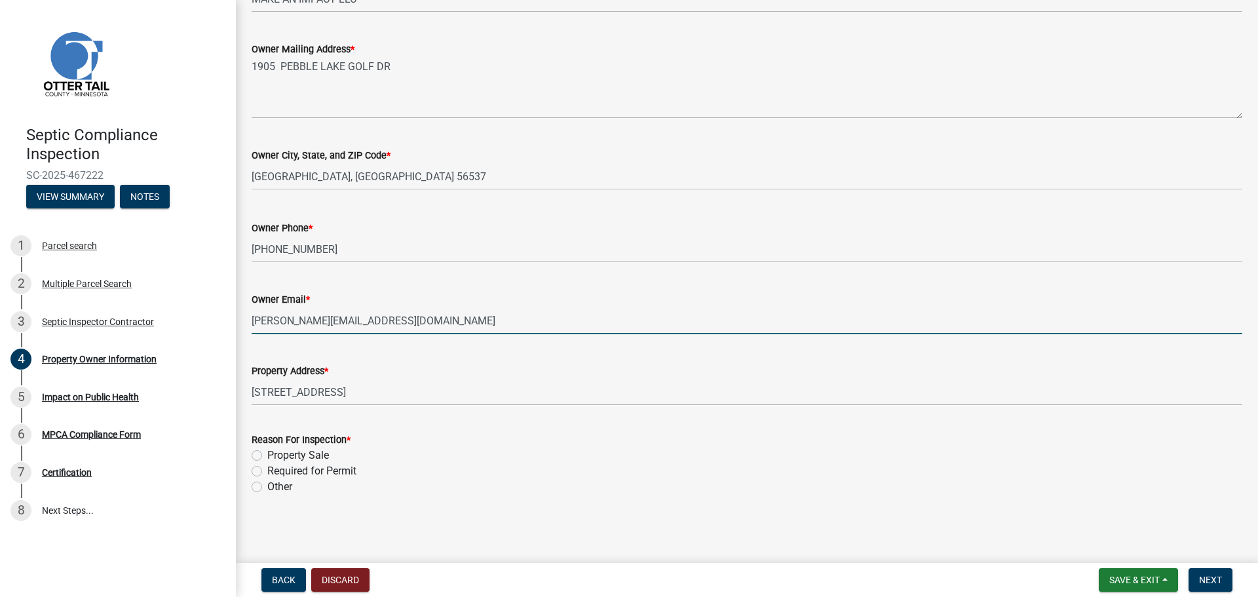
type input "[PERSON_NAME][EMAIL_ADDRESS][DOMAIN_NAME]"
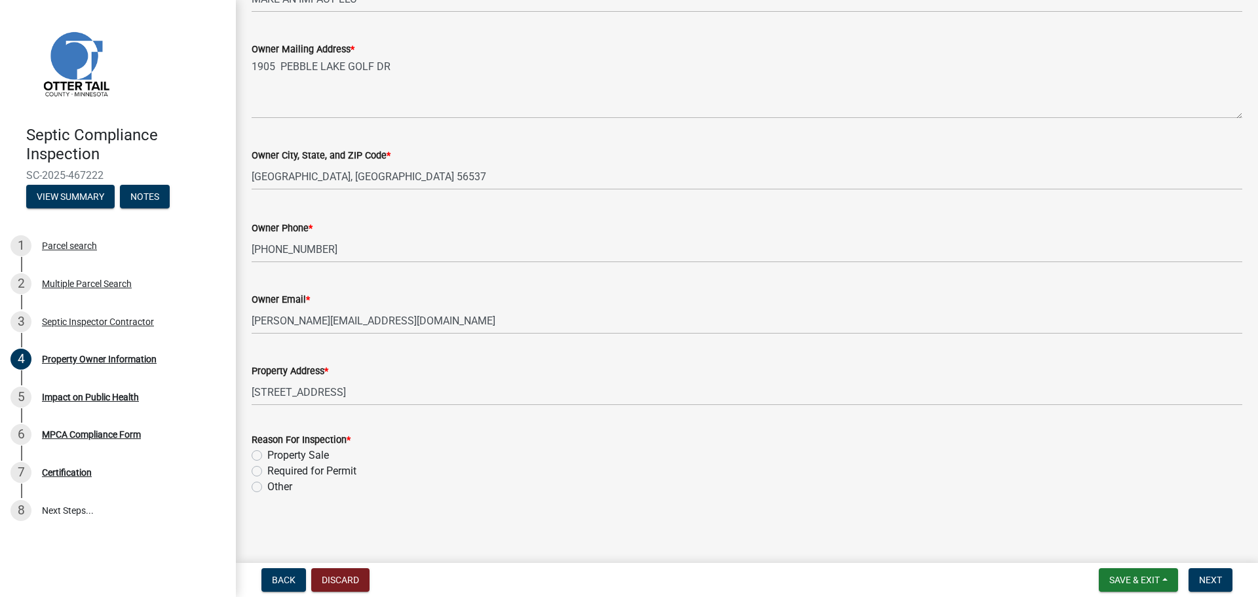
click at [267, 456] on label "Property Sale" at bounding box center [298, 455] width 62 height 16
click at [267, 456] on input "Property Sale" at bounding box center [271, 451] width 9 height 9
radio input "true"
click at [1210, 580] on span "Next" at bounding box center [1210, 579] width 23 height 10
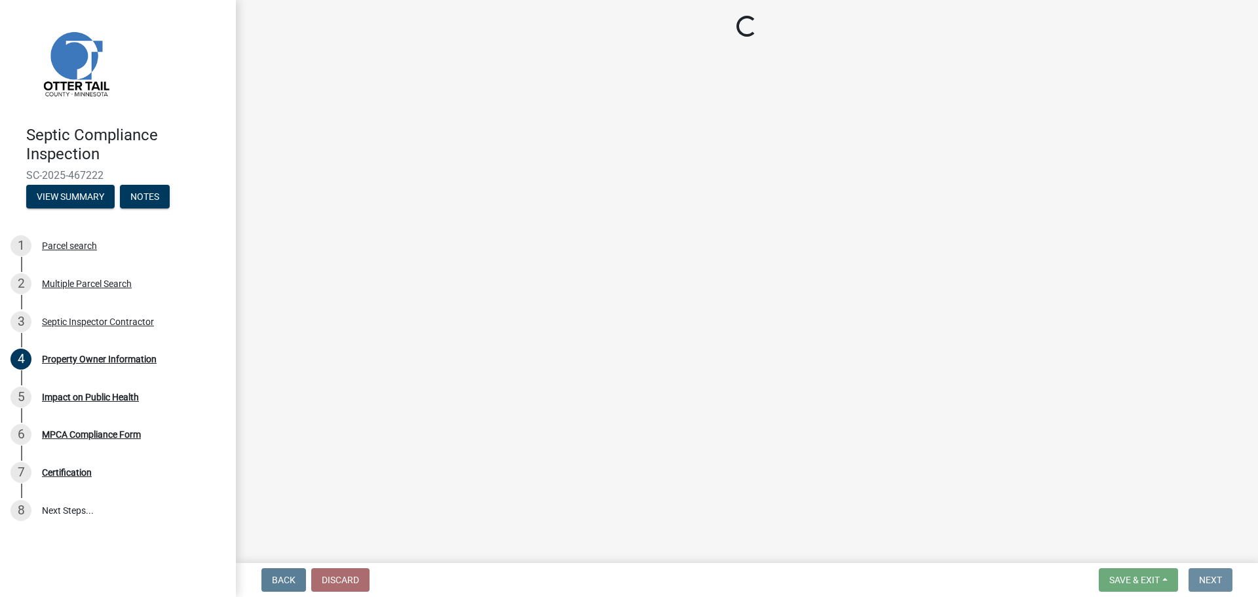
scroll to position [0, 0]
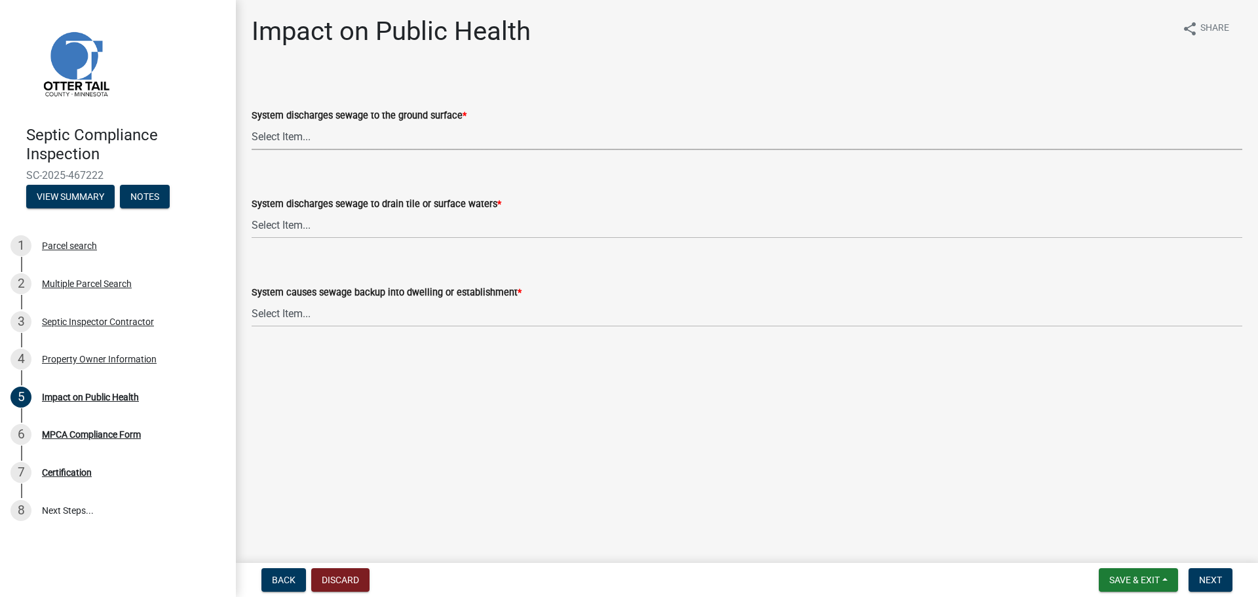
click at [295, 138] on select "Select Item... Yes No" at bounding box center [747, 136] width 990 height 27
click at [252, 123] on select "Select Item... Yes No" at bounding box center [747, 136] width 990 height 27
select select "9c5ef684-d0d4-4879-ab12-905ddbd81a72"
click at [288, 223] on select "Select Item... Yes No" at bounding box center [747, 225] width 990 height 27
click at [252, 212] on select "Select Item... Yes No" at bounding box center [747, 225] width 990 height 27
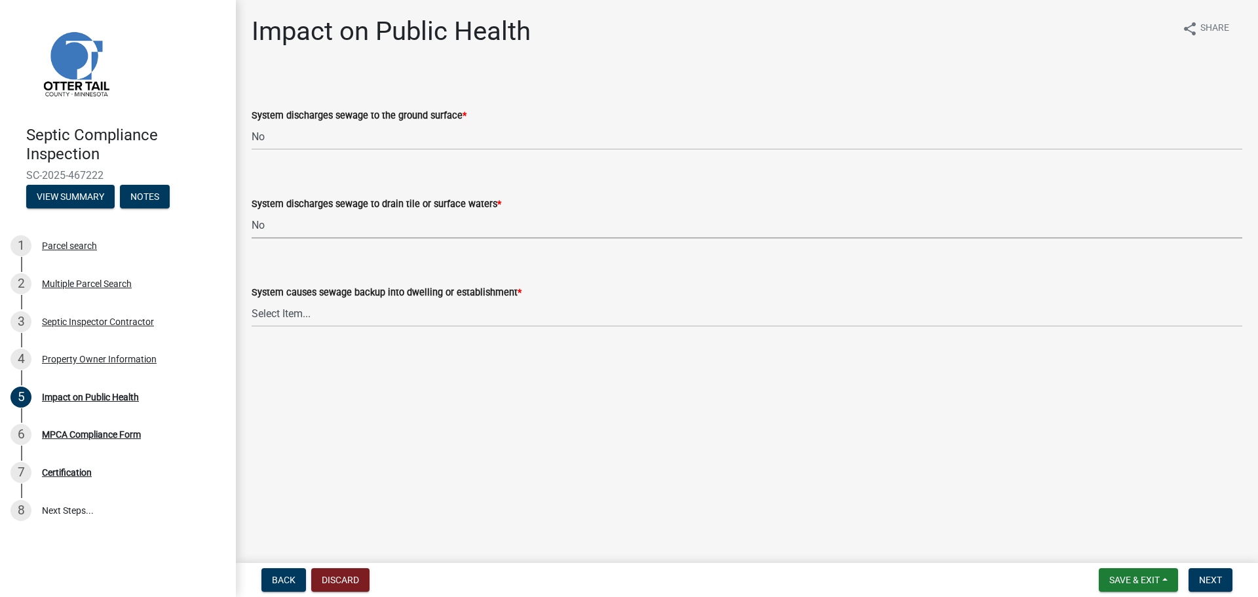
select select "7d491a2b-e9f0-4952-b474-53ca749b22af"
click at [296, 314] on select "Select Item... Yes No" at bounding box center [747, 313] width 990 height 27
click at [252, 300] on select "Select Item... Yes No" at bounding box center [747, 313] width 990 height 27
select select "6e07b46b-a403-4f3e-b4fc-218acc732c01"
click at [1212, 581] on span "Next" at bounding box center [1210, 579] width 23 height 10
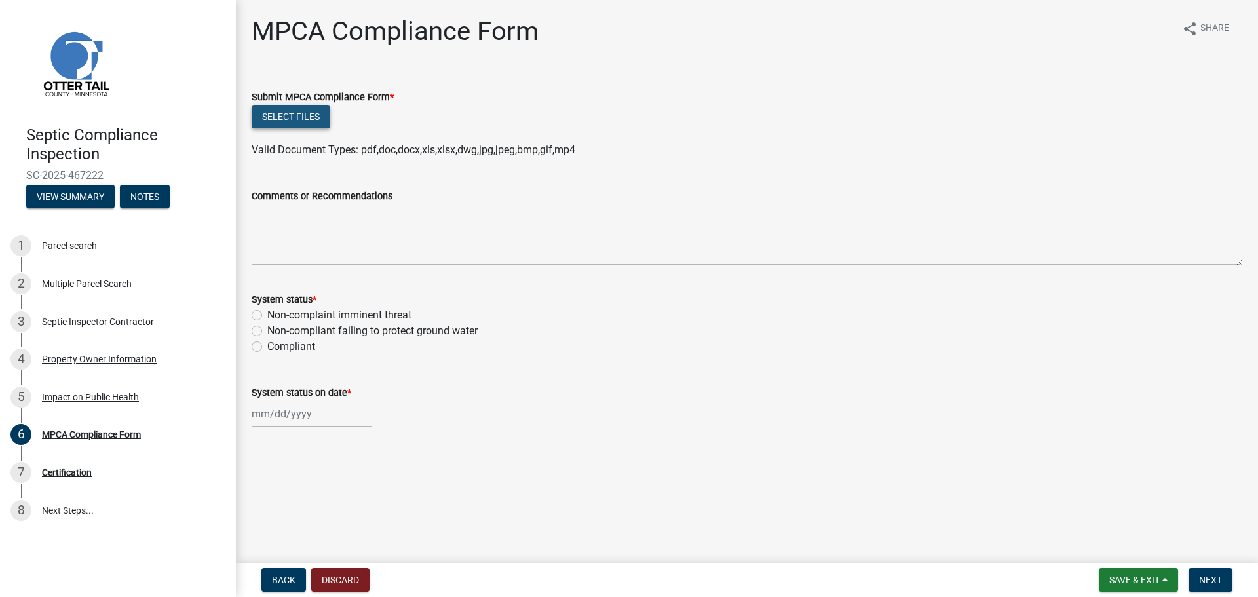
click at [304, 119] on button "Select files" at bounding box center [291, 117] width 79 height 24
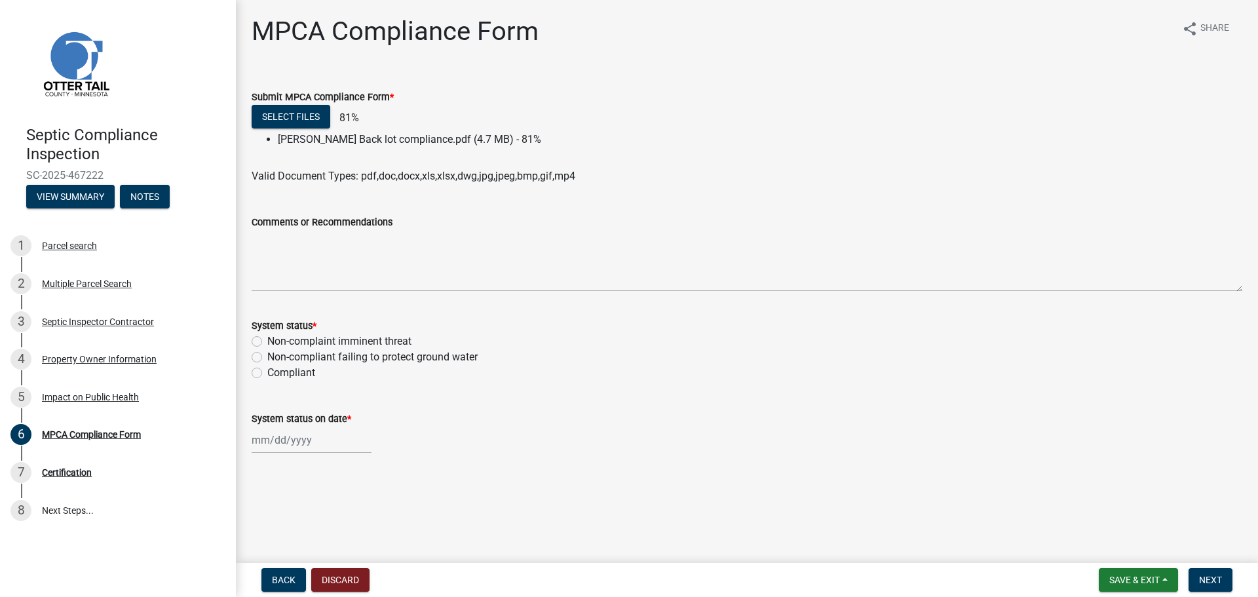
click at [267, 371] on label "Compliant" at bounding box center [291, 373] width 48 height 16
click at [267, 371] on input "Compliant" at bounding box center [271, 369] width 9 height 9
radio input "true"
click at [292, 441] on div at bounding box center [312, 439] width 120 height 27
select select "8"
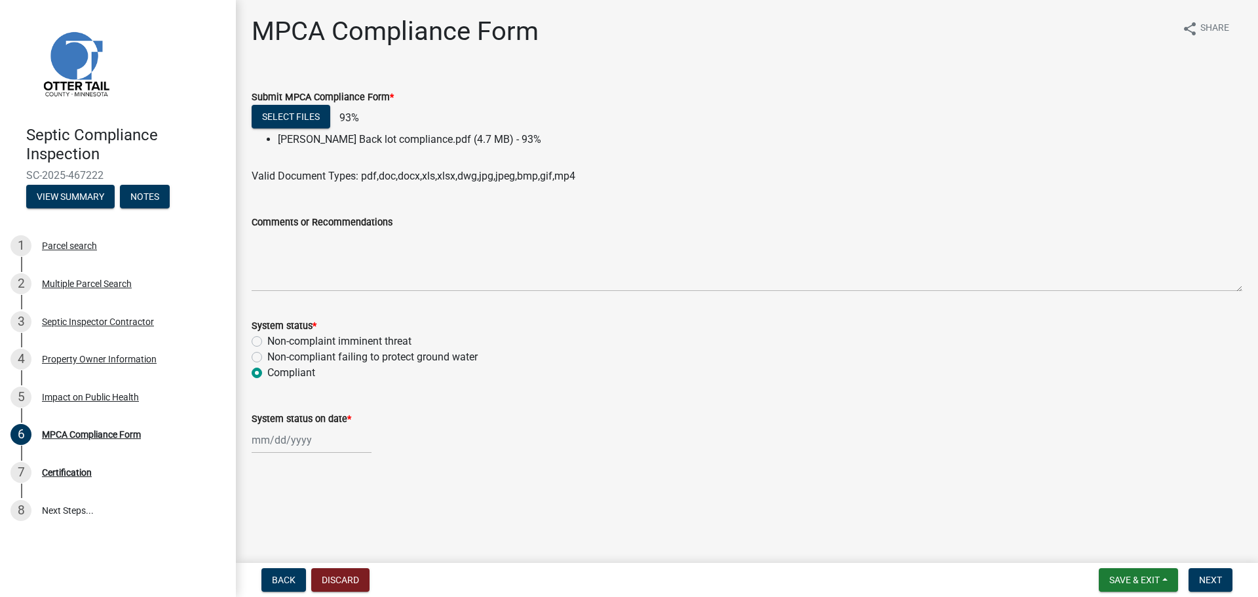
select select "2025"
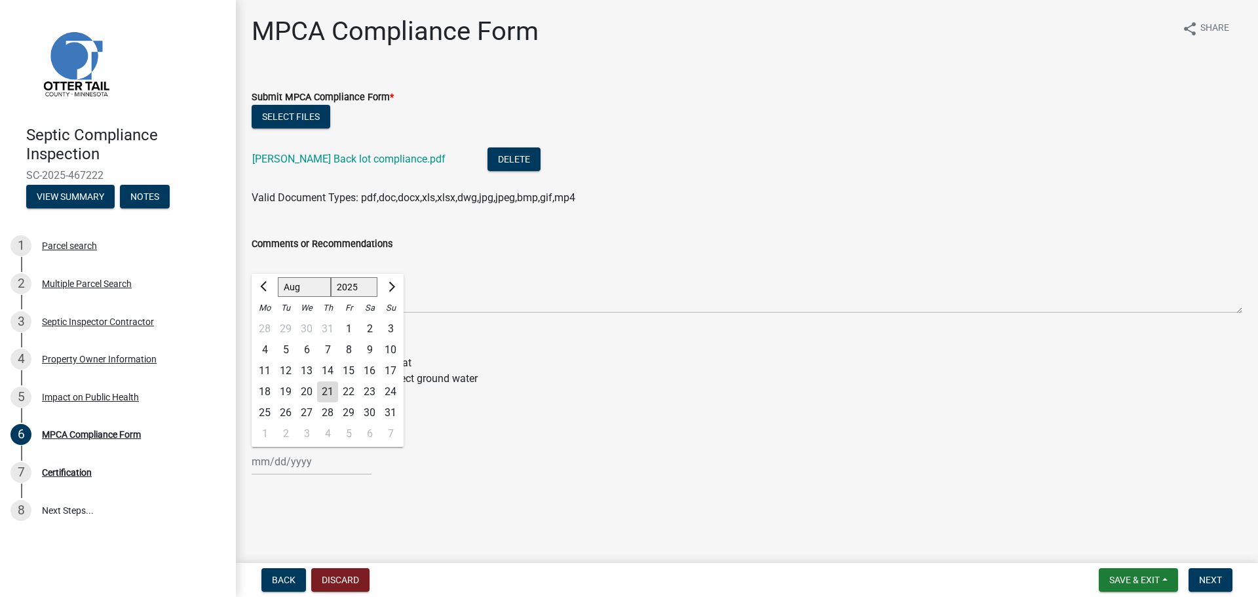
click at [329, 394] on div "21" at bounding box center [327, 391] width 21 height 21
type input "[DATE]"
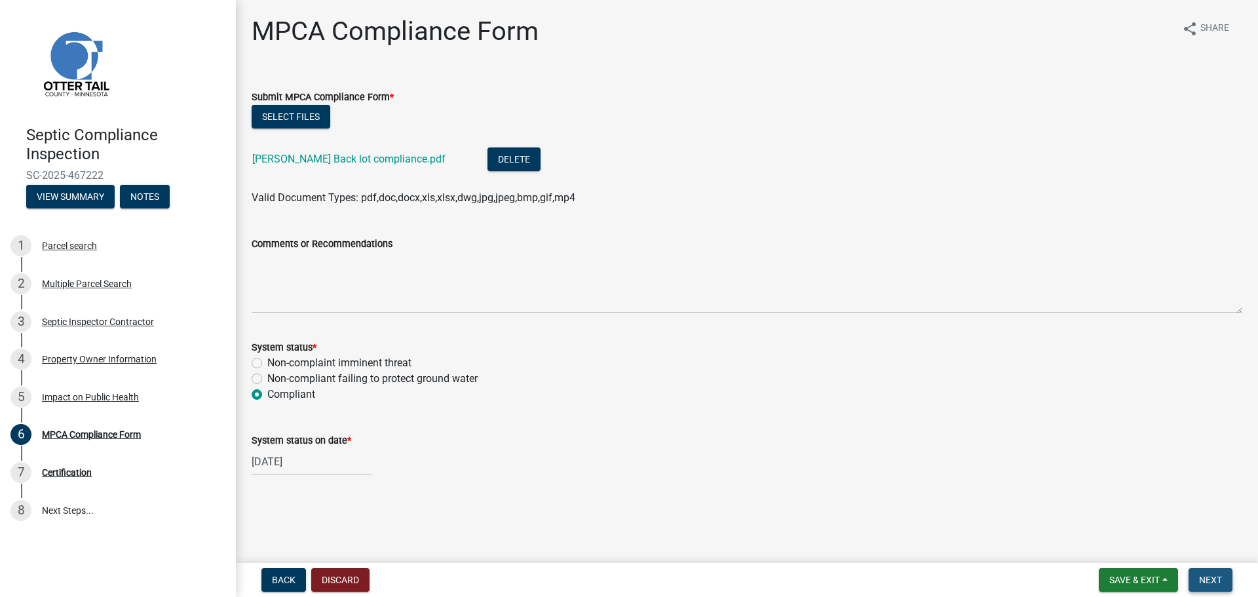
click at [1209, 582] on span "Next" at bounding box center [1210, 579] width 23 height 10
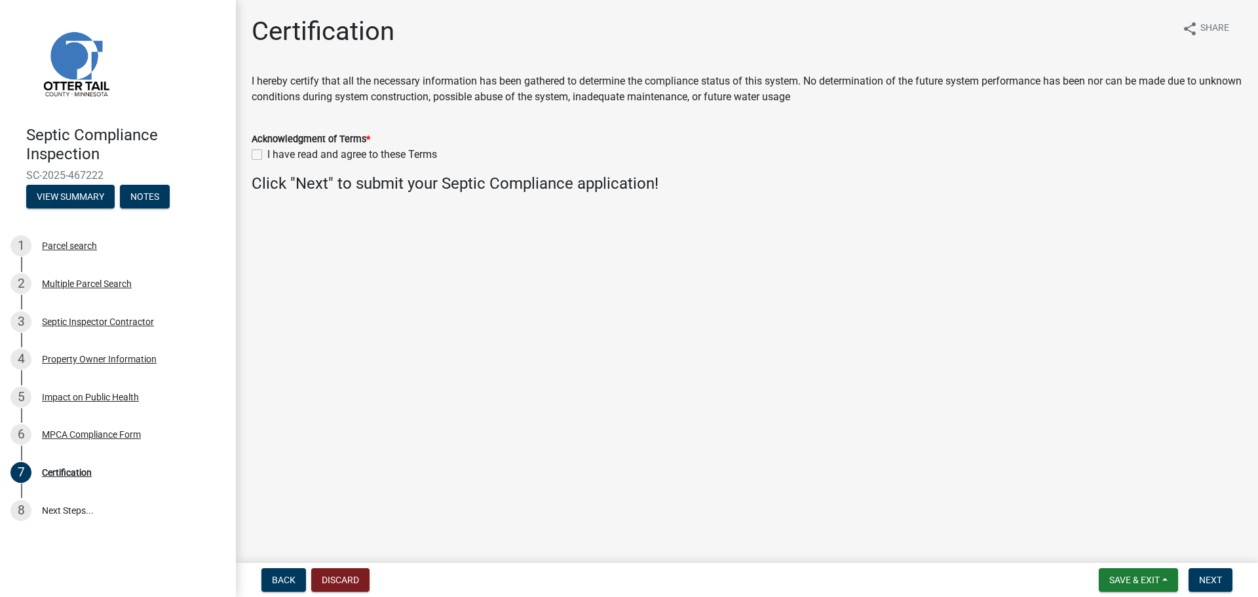
click at [267, 157] on label "I have read and agree to these Terms" at bounding box center [352, 155] width 170 height 16
click at [267, 155] on input "I have read and agree to these Terms" at bounding box center [271, 151] width 9 height 9
checkbox input "true"
click at [1209, 579] on span "Next" at bounding box center [1210, 579] width 23 height 10
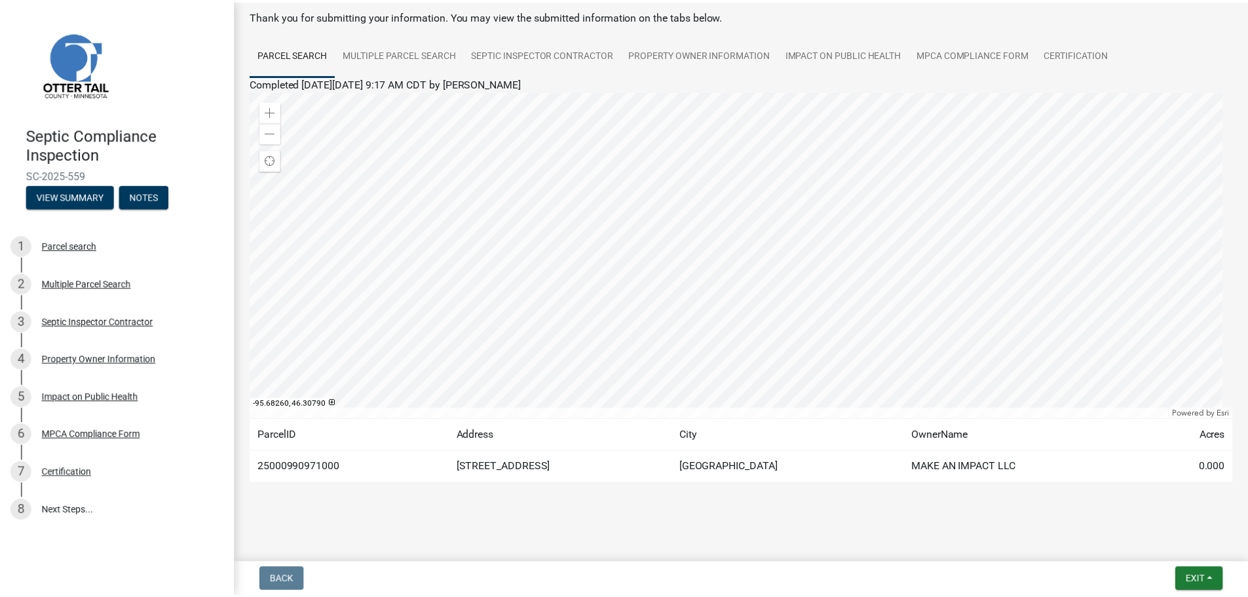
scroll to position [68, 0]
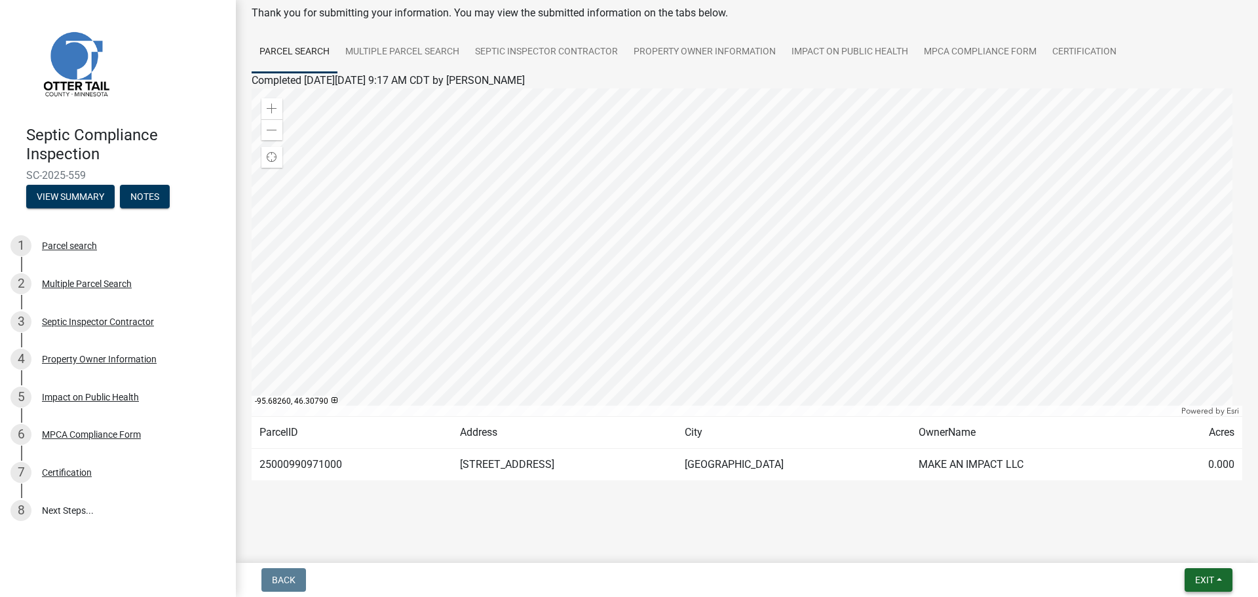
click at [1198, 579] on span "Exit" at bounding box center [1204, 579] width 19 height 10
click at [1156, 546] on button "Save & Exit" at bounding box center [1179, 545] width 105 height 31
